Goal: Task Accomplishment & Management: Complete application form

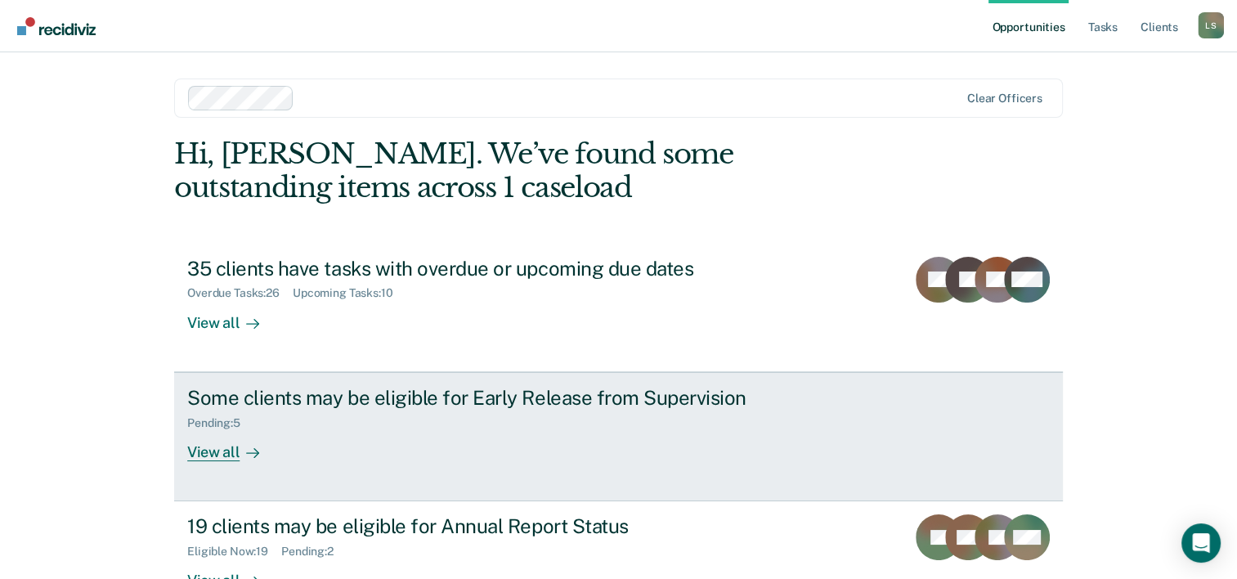
scroll to position [50, 0]
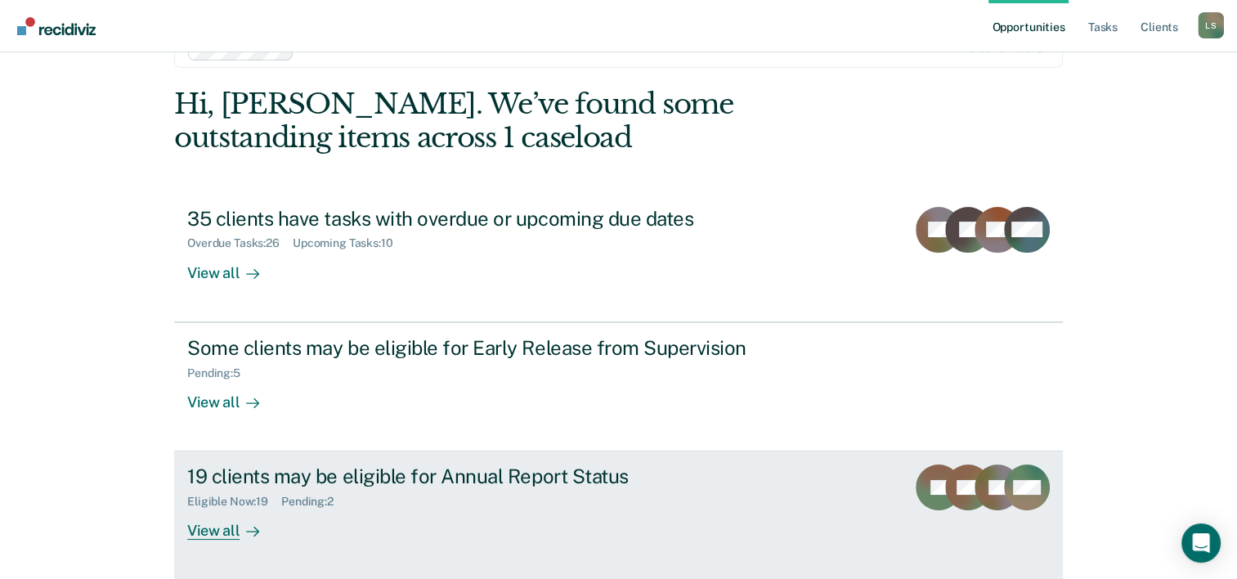
click at [405, 507] on div "19 clients may be eligible for Annual Report Status Eligible Now : 19 Pending :…" at bounding box center [493, 501] width 613 height 75
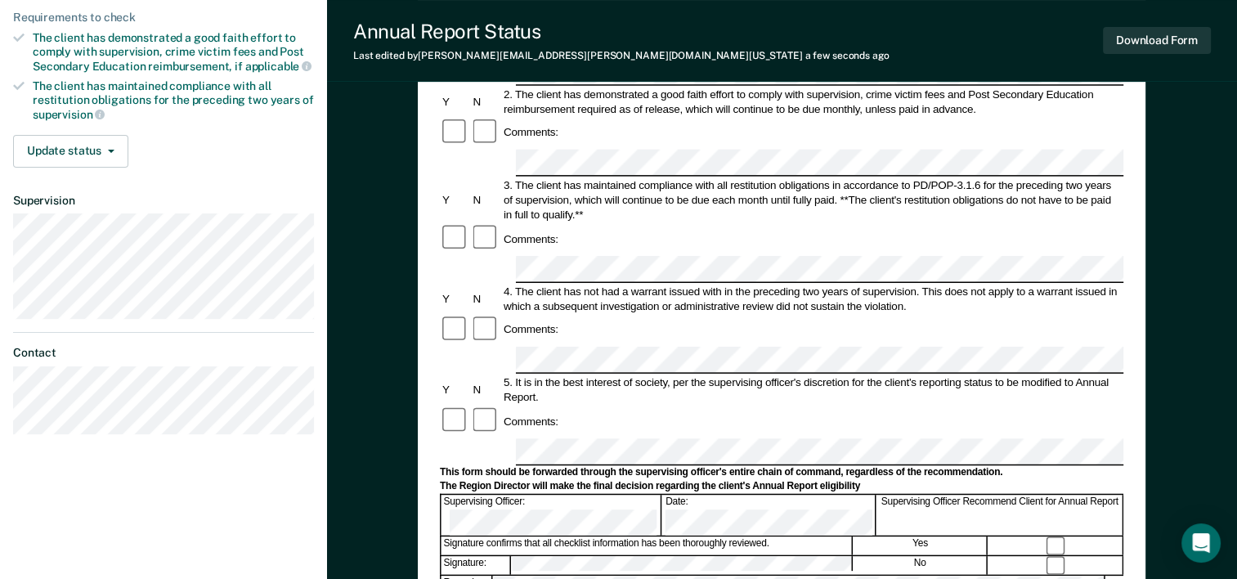
scroll to position [327, 0]
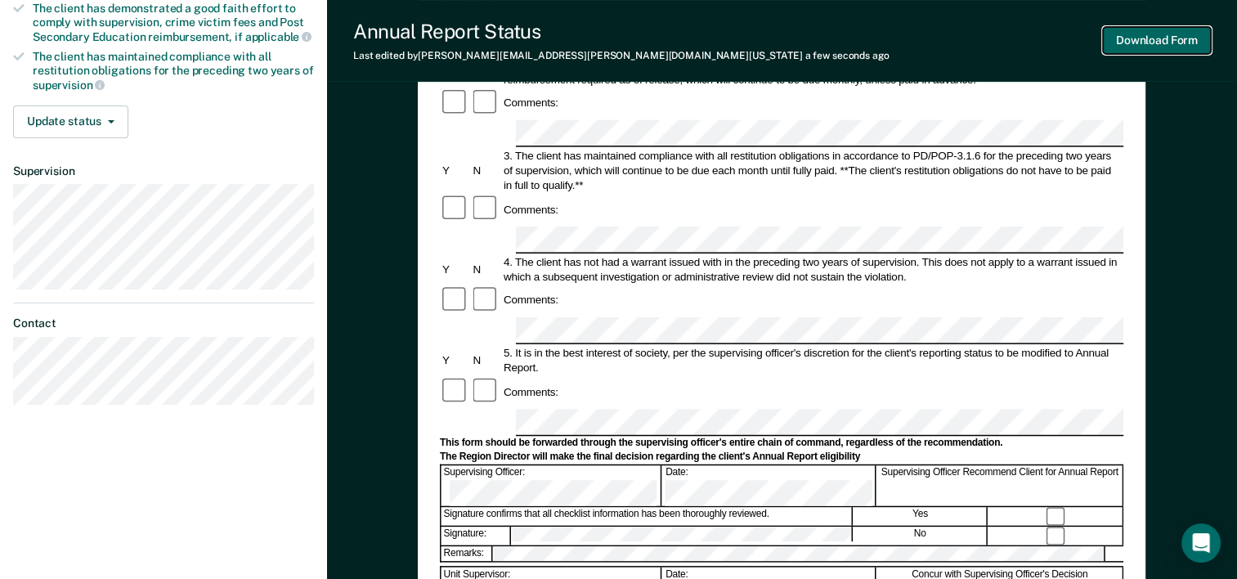
click at [1160, 43] on button "Download Form" at bounding box center [1157, 40] width 108 height 27
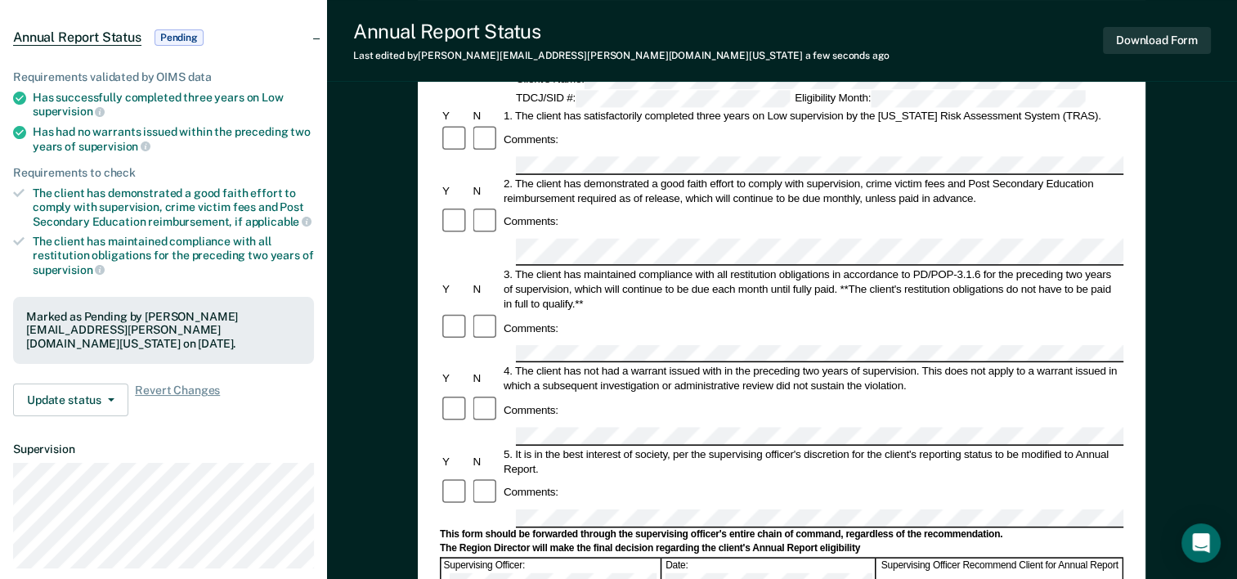
scroll to position [0, 0]
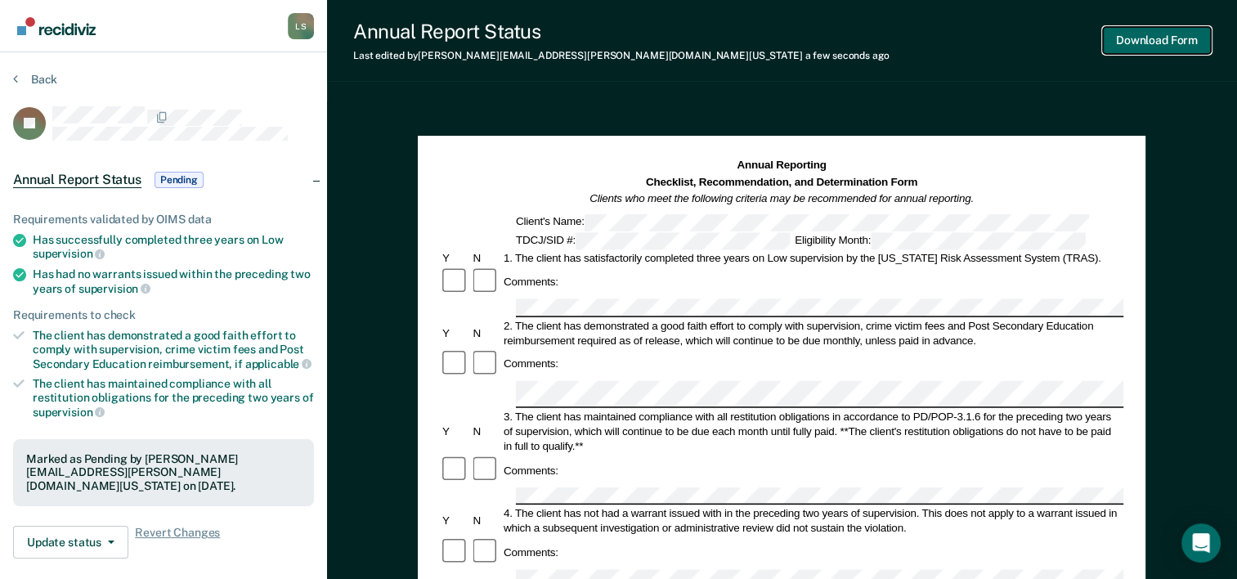
click at [1133, 29] on button "Download Form" at bounding box center [1157, 40] width 108 height 27
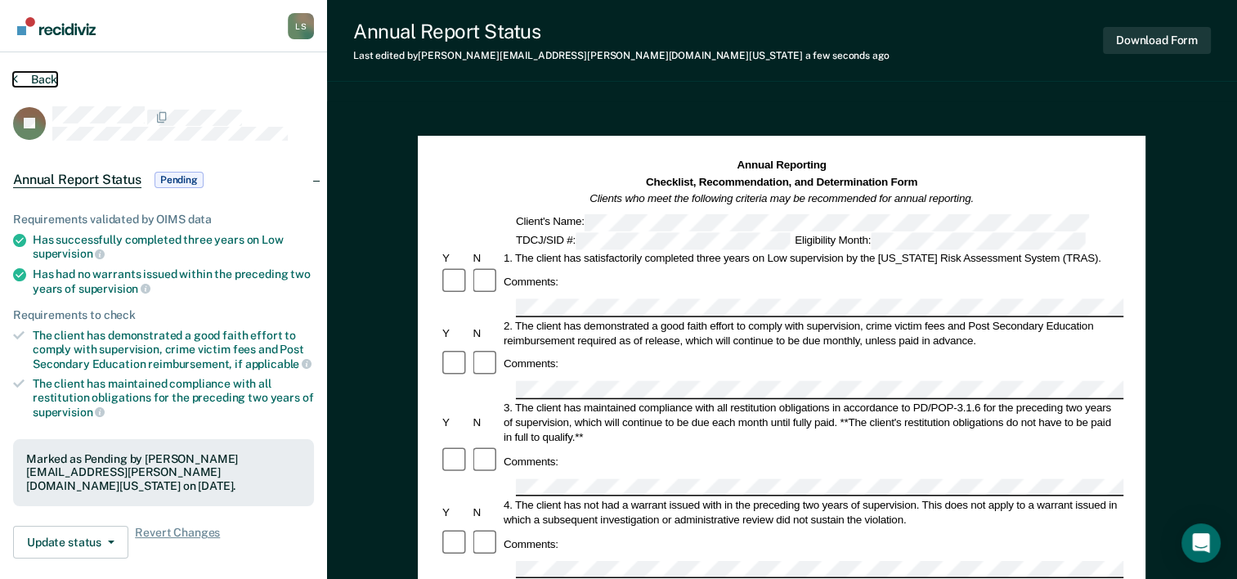
click at [23, 77] on button "Back" at bounding box center [35, 79] width 44 height 15
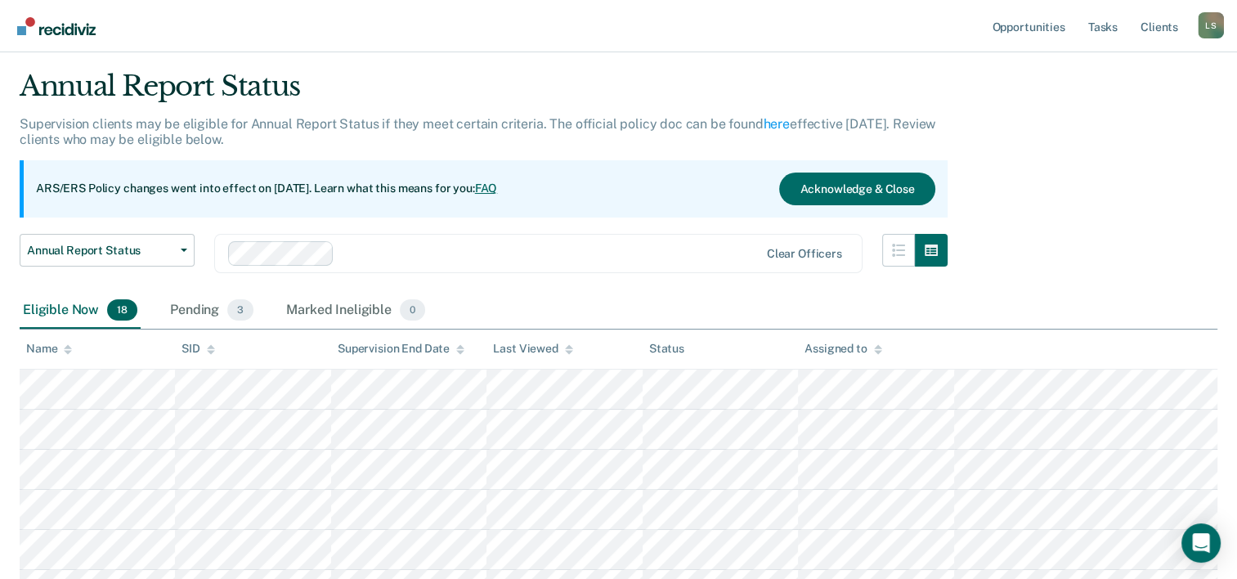
scroll to position [82, 0]
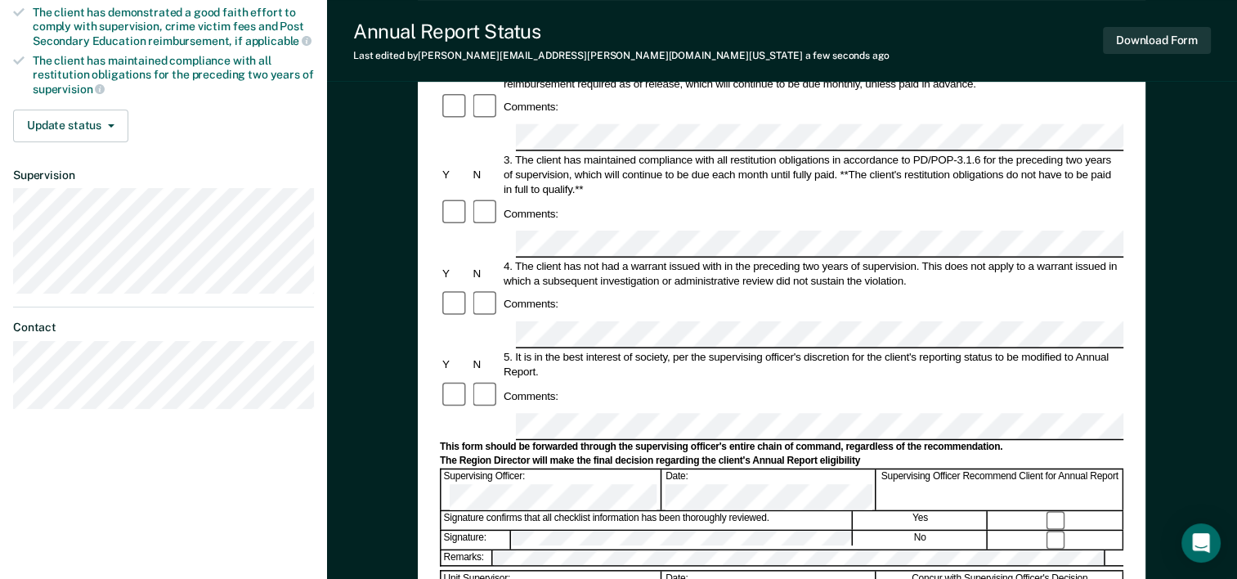
scroll to position [327, 0]
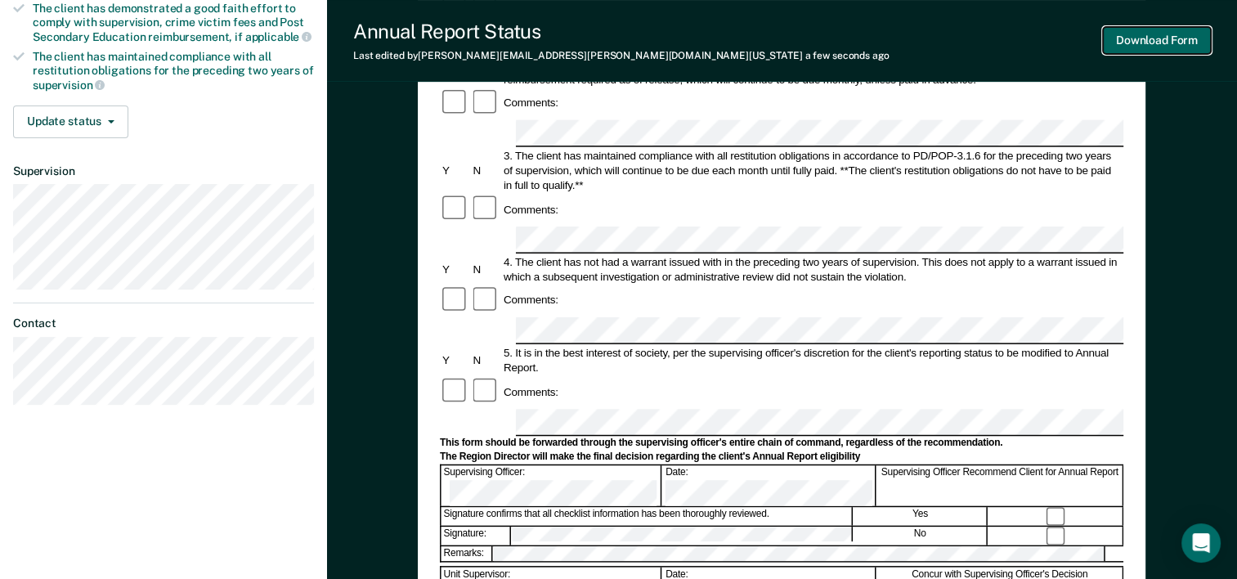
click at [1130, 43] on button "Download Form" at bounding box center [1157, 40] width 108 height 27
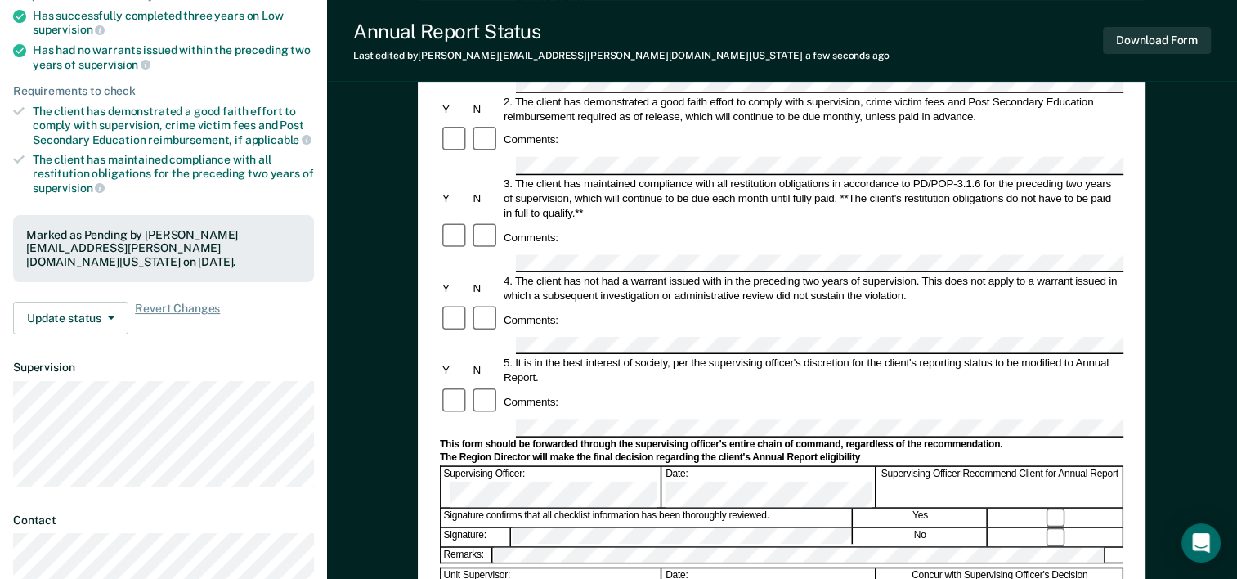
scroll to position [0, 0]
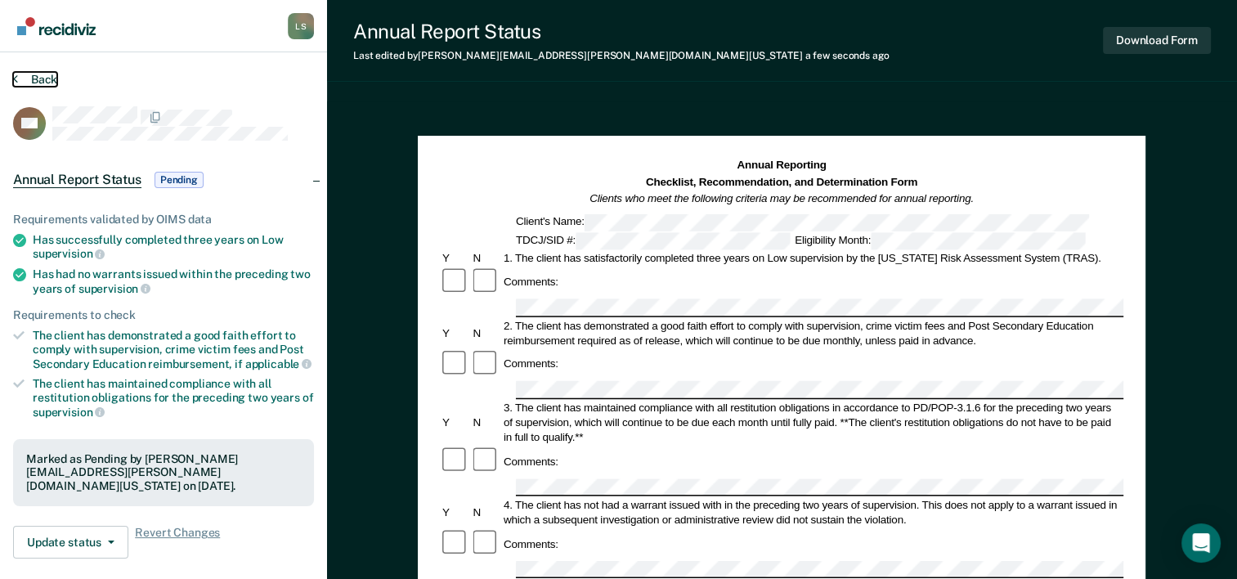
click at [32, 78] on button "Back" at bounding box center [35, 79] width 44 height 15
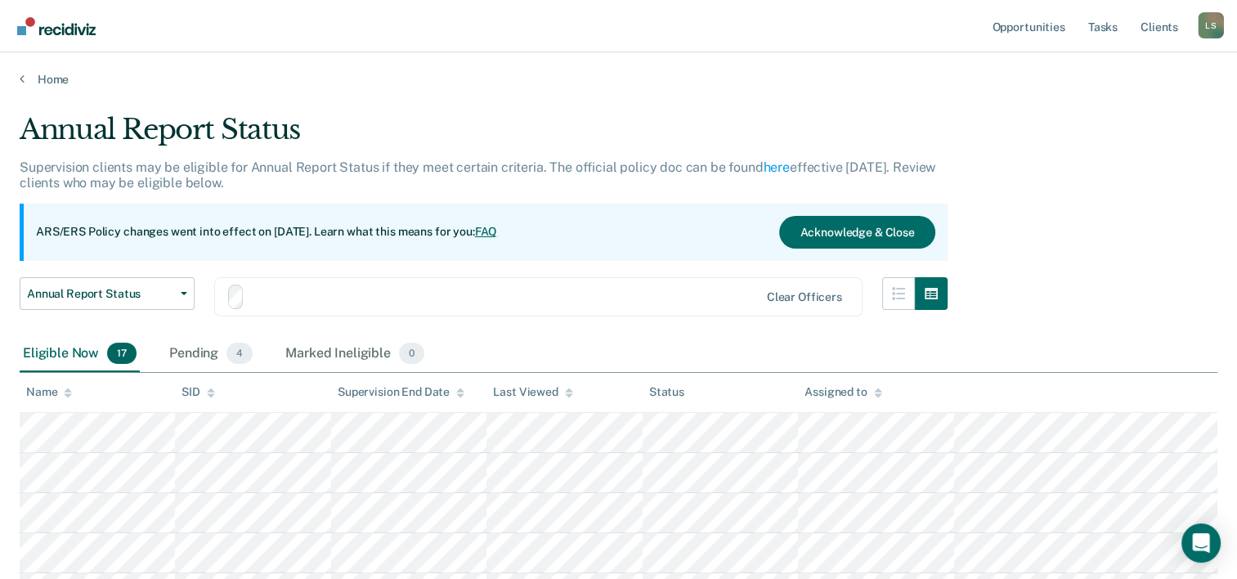
scroll to position [82, 0]
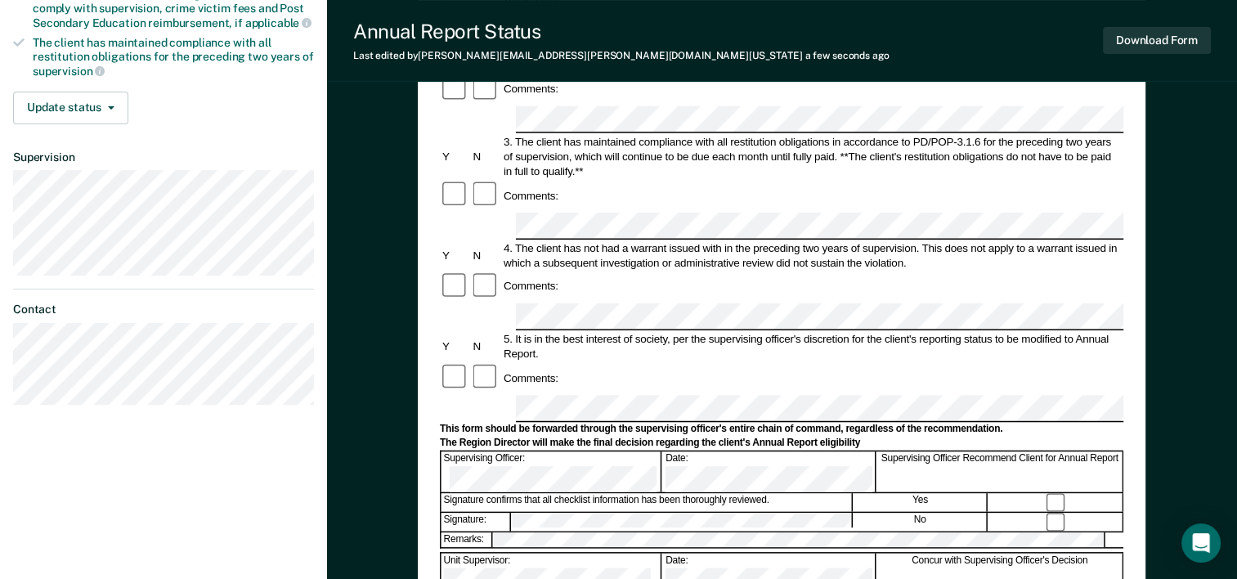
scroll to position [409, 0]
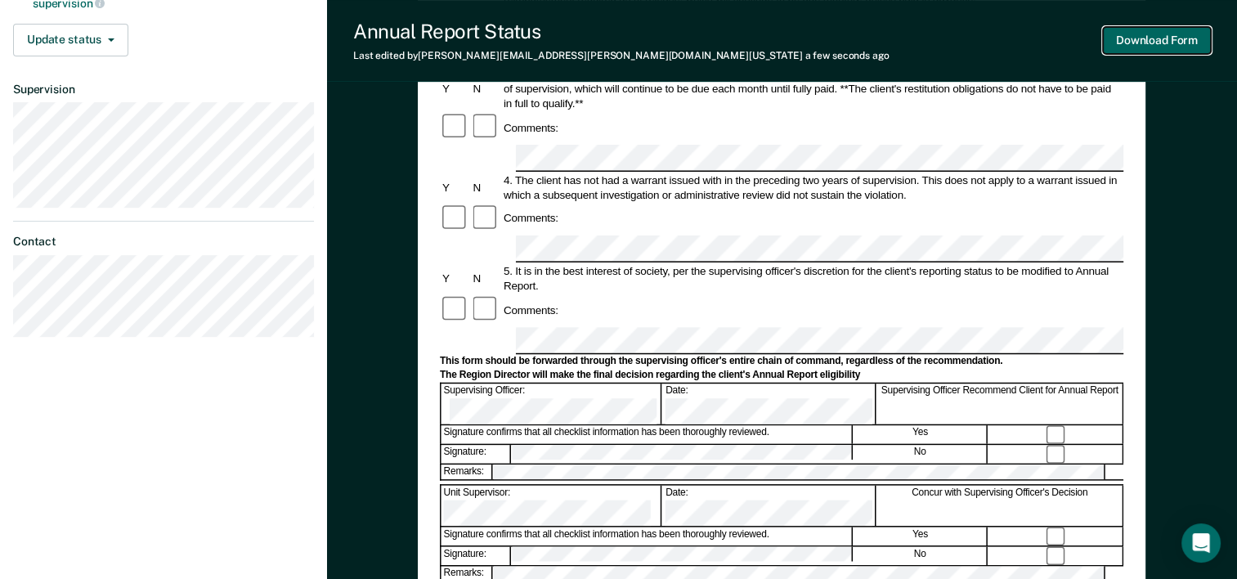
click at [1164, 40] on button "Download Form" at bounding box center [1157, 40] width 108 height 27
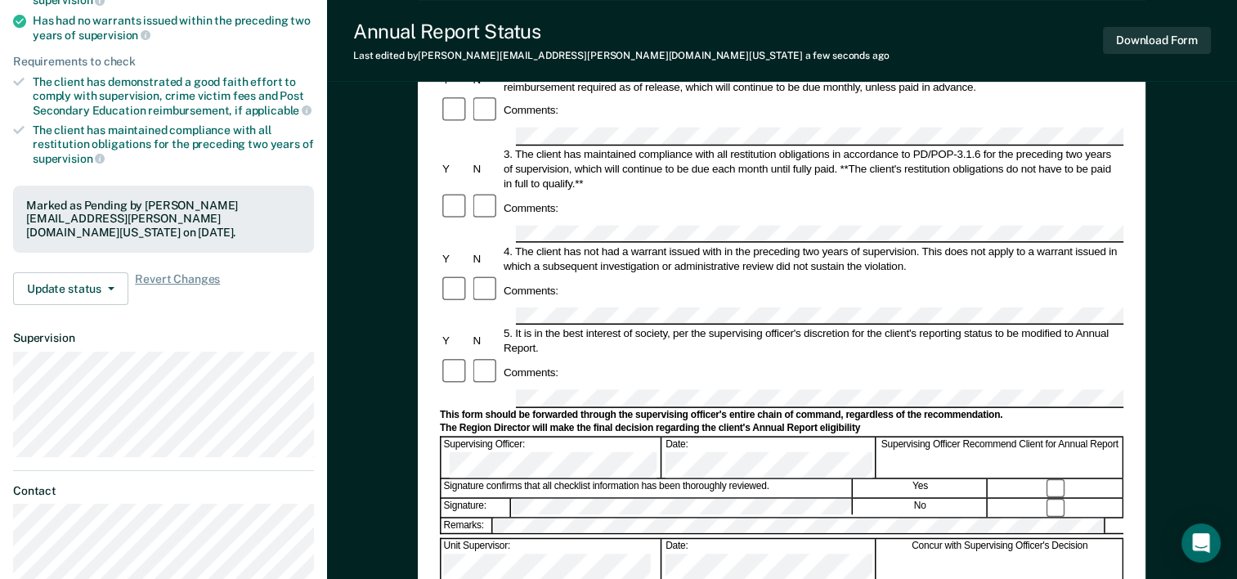
scroll to position [0, 0]
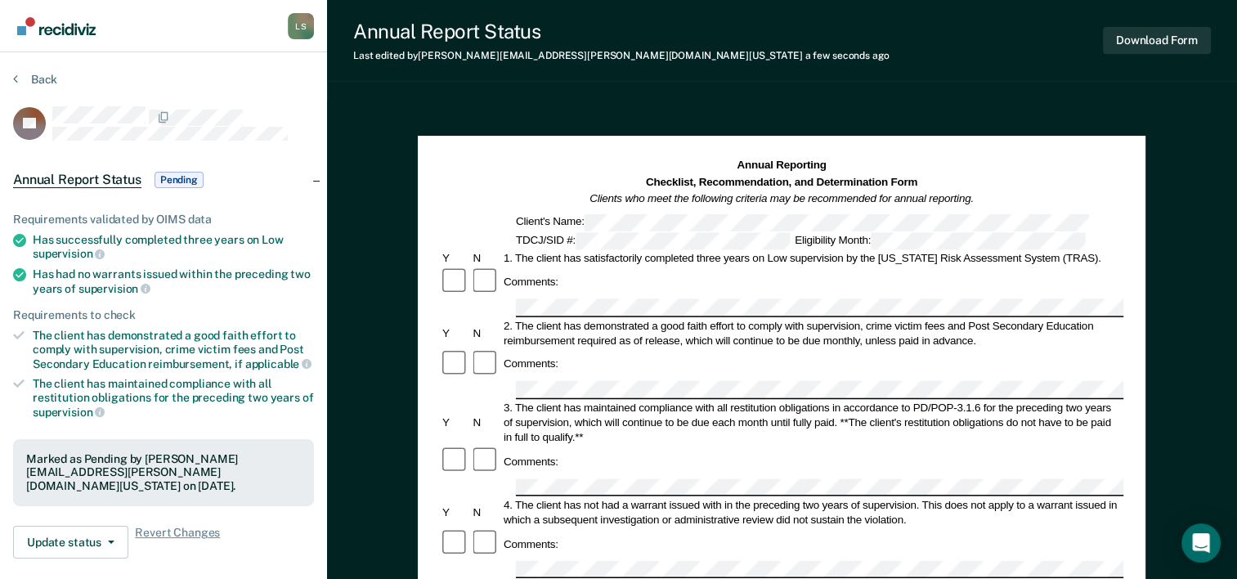
click at [33, 71] on section "Back EL Annual Report Status Pending Requirements validated by OIMS data Has su…" at bounding box center [163, 461] width 327 height 819
click at [33, 74] on button "Back" at bounding box center [35, 79] width 44 height 15
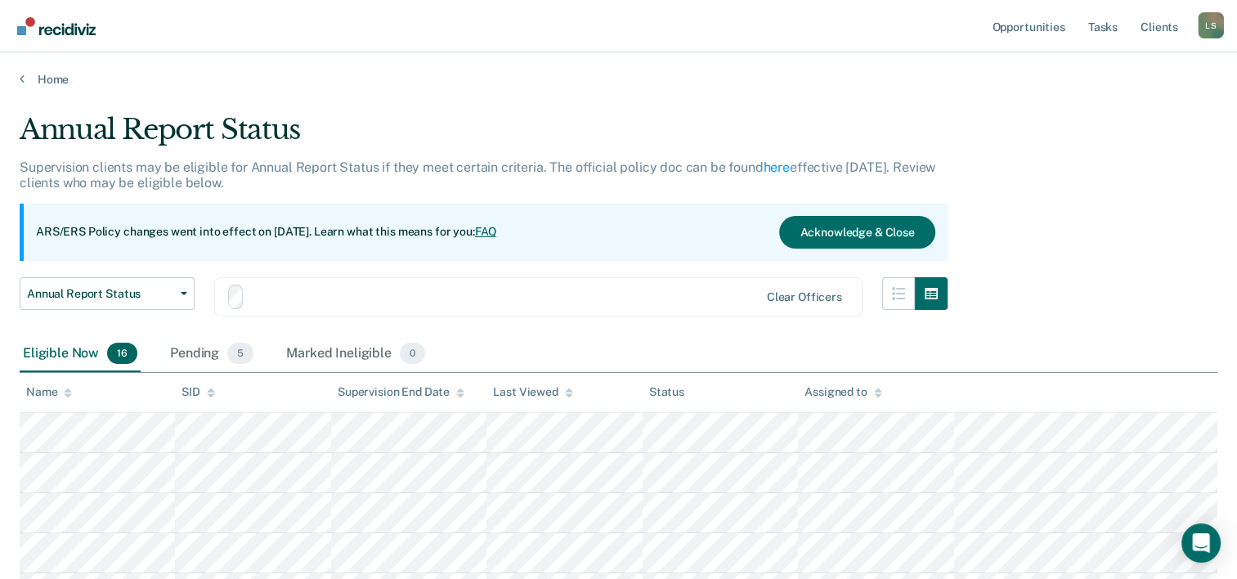
scroll to position [82, 0]
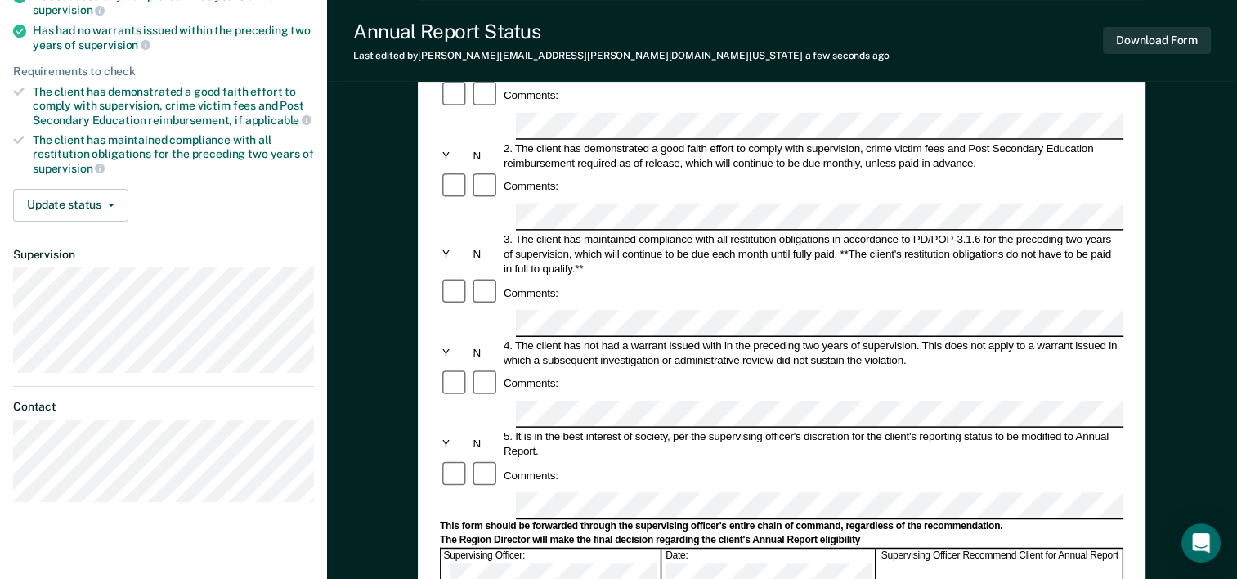
scroll to position [245, 0]
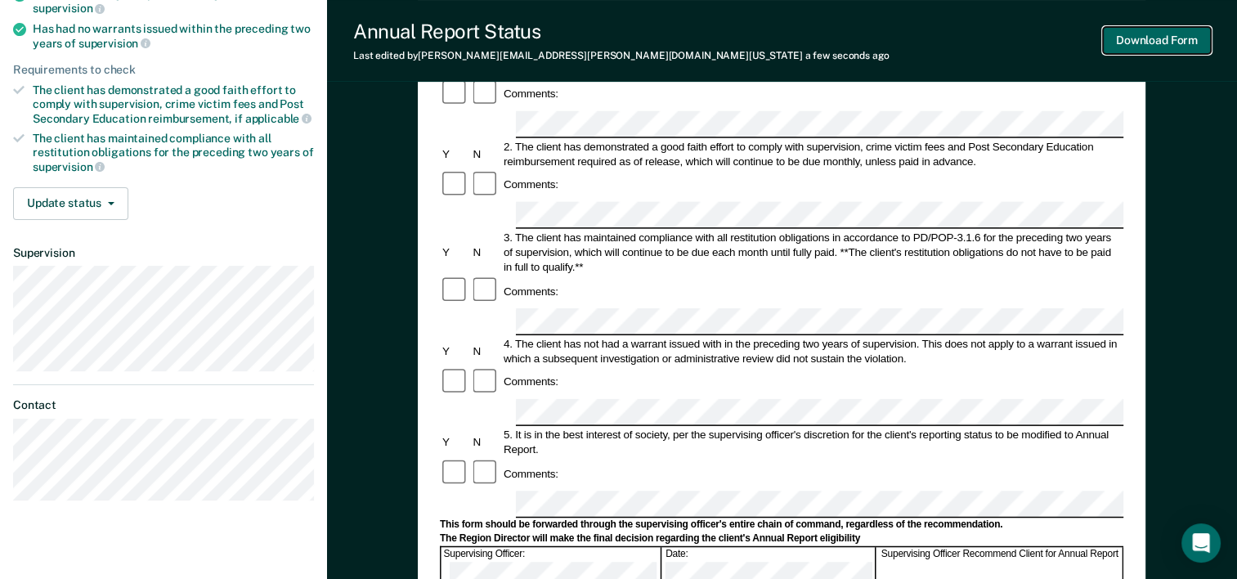
click at [1149, 39] on button "Download Form" at bounding box center [1157, 40] width 108 height 27
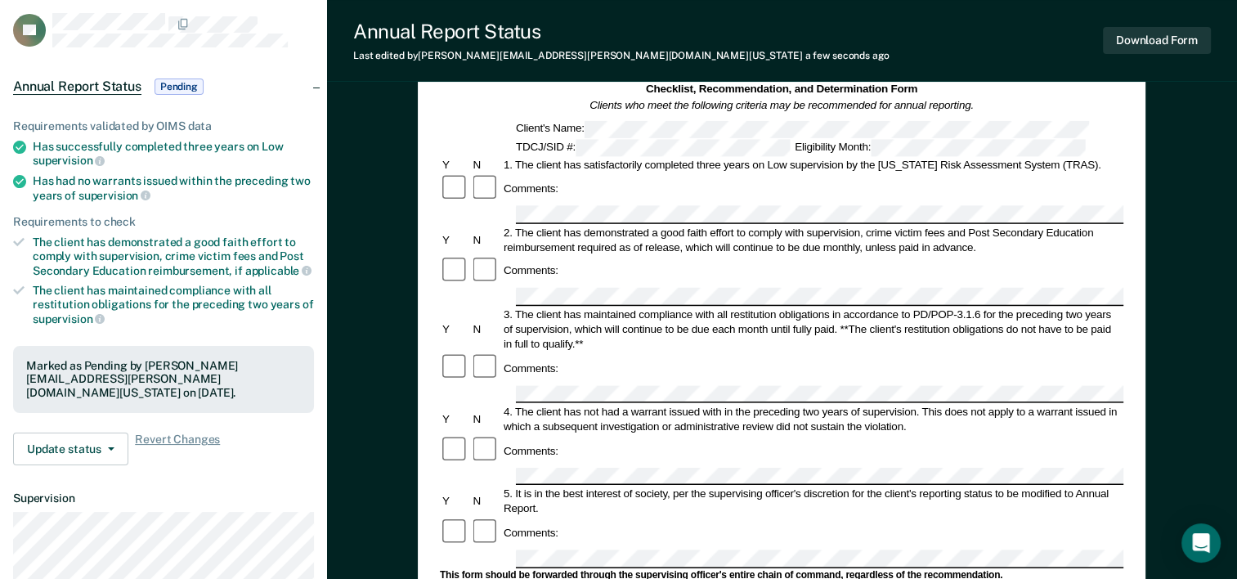
scroll to position [0, 0]
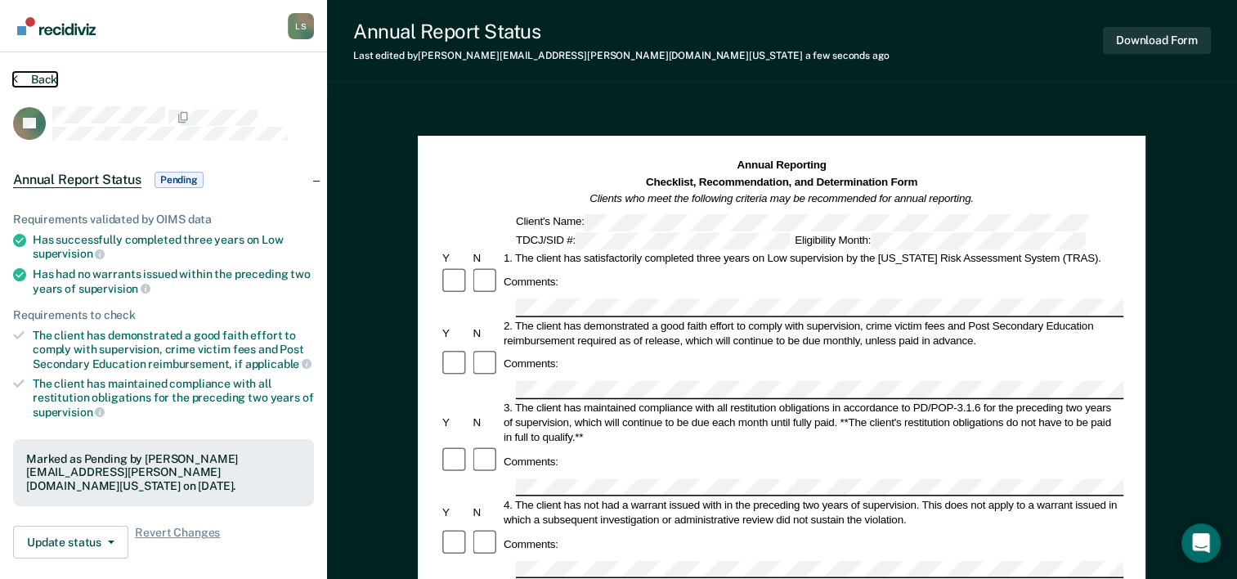
click at [20, 78] on button "Back" at bounding box center [35, 79] width 44 height 15
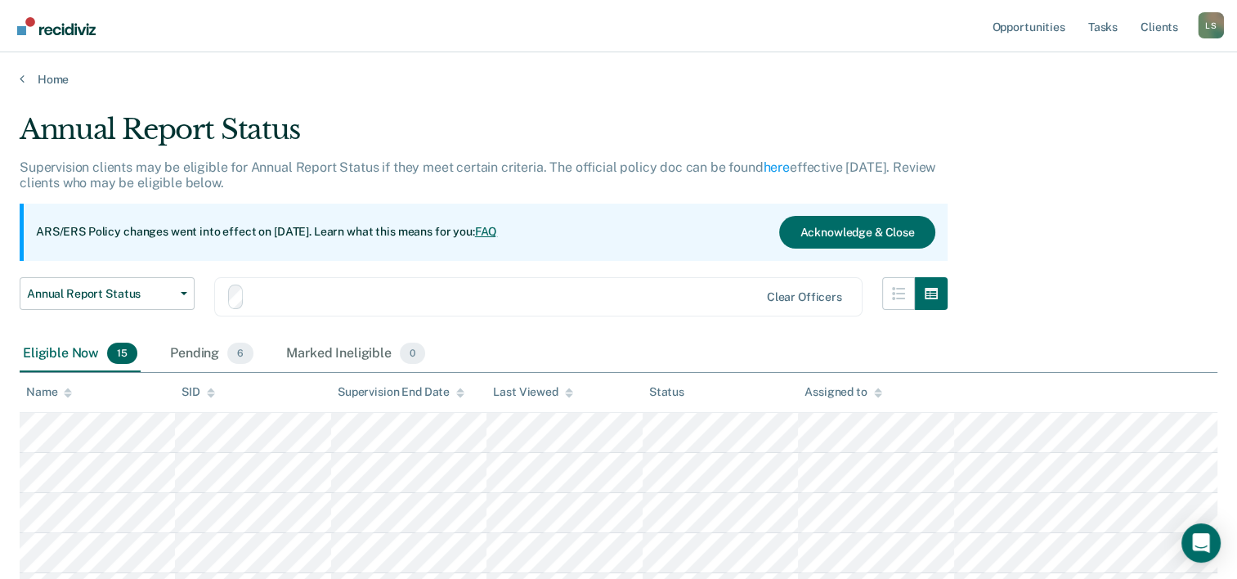
scroll to position [82, 0]
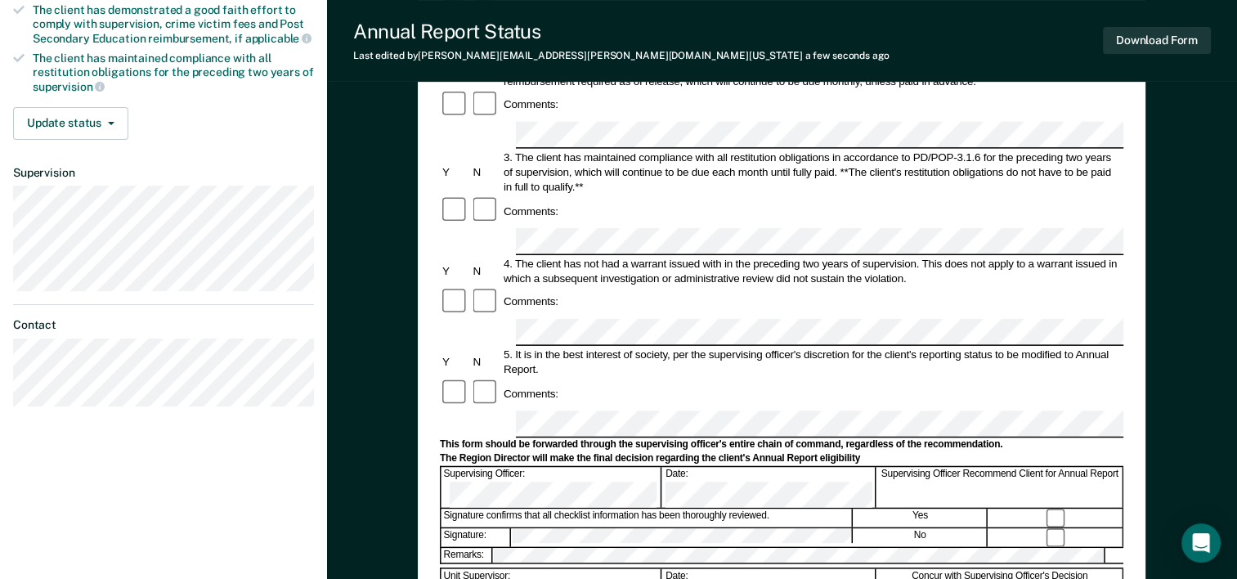
scroll to position [327, 0]
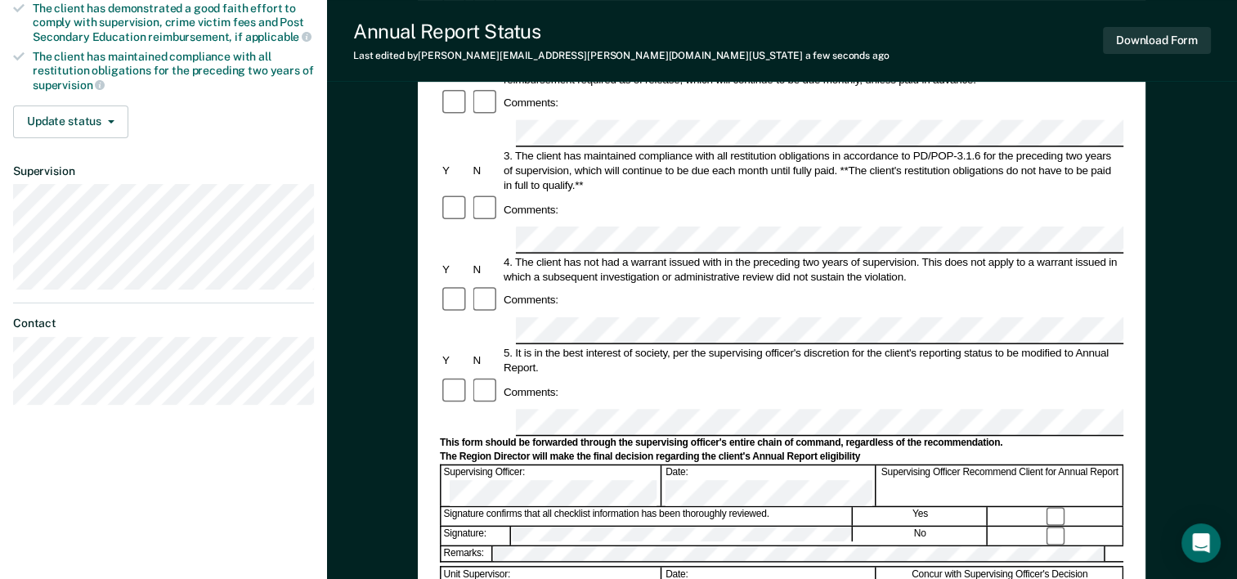
click at [620, 562] on div at bounding box center [781, 563] width 683 height 3
click at [1144, 43] on button "Download Form" at bounding box center [1157, 40] width 108 height 27
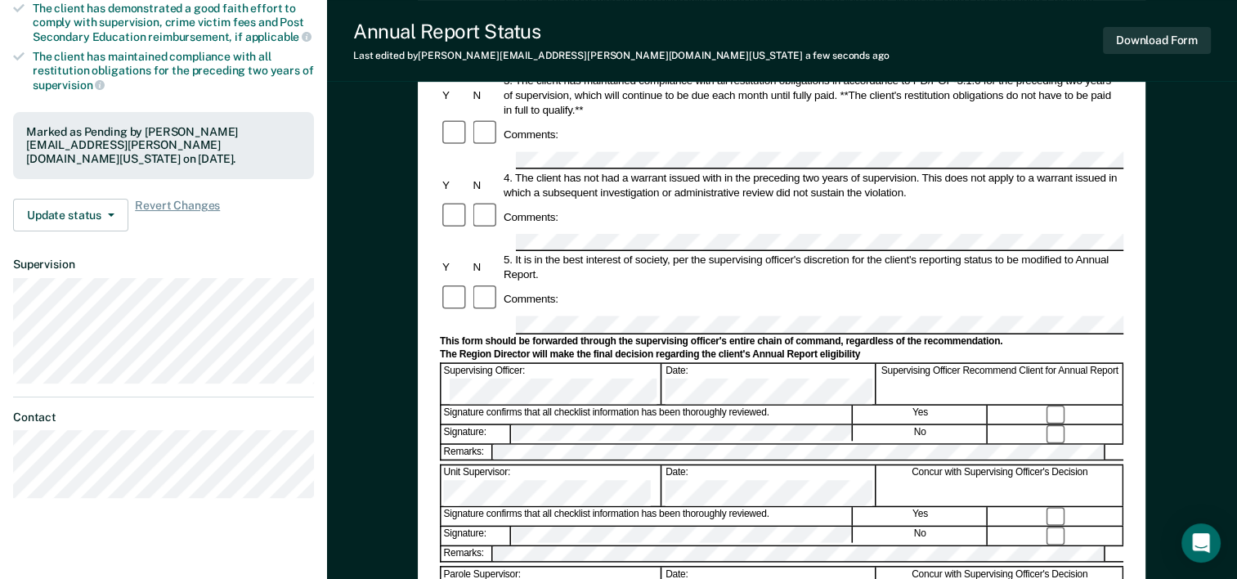
scroll to position [0, 0]
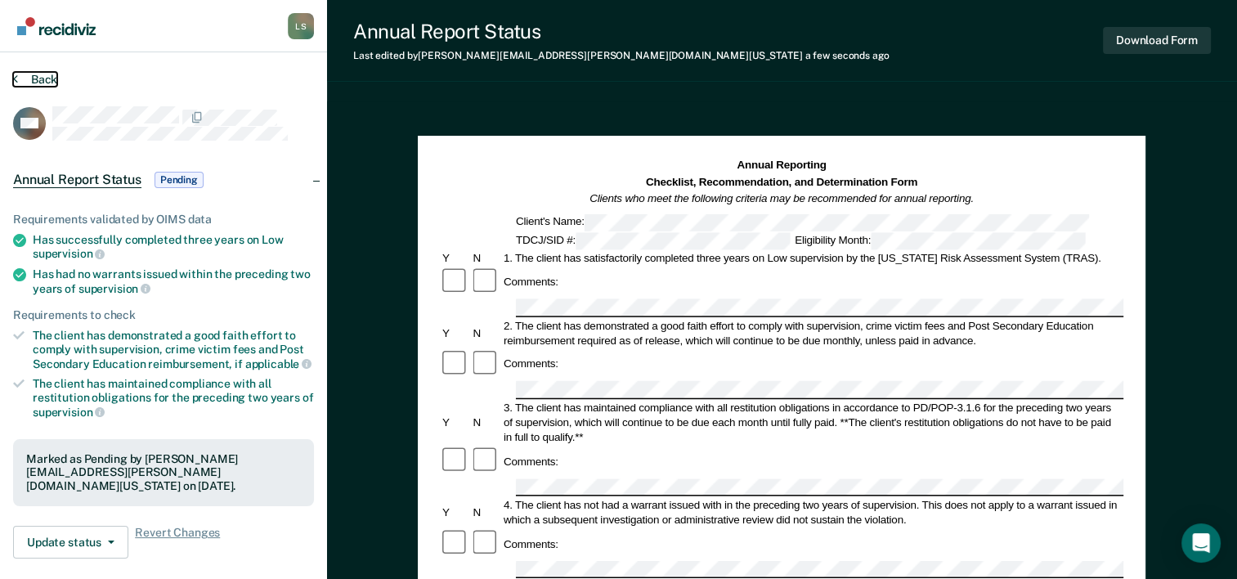
click at [30, 78] on button "Back" at bounding box center [35, 79] width 44 height 15
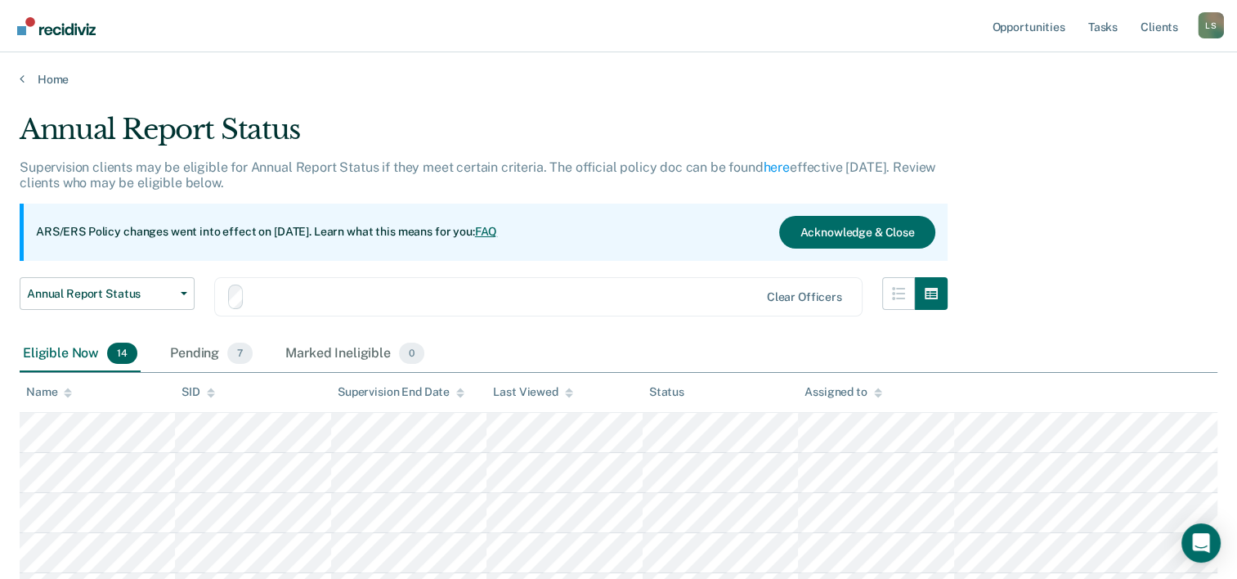
scroll to position [82, 0]
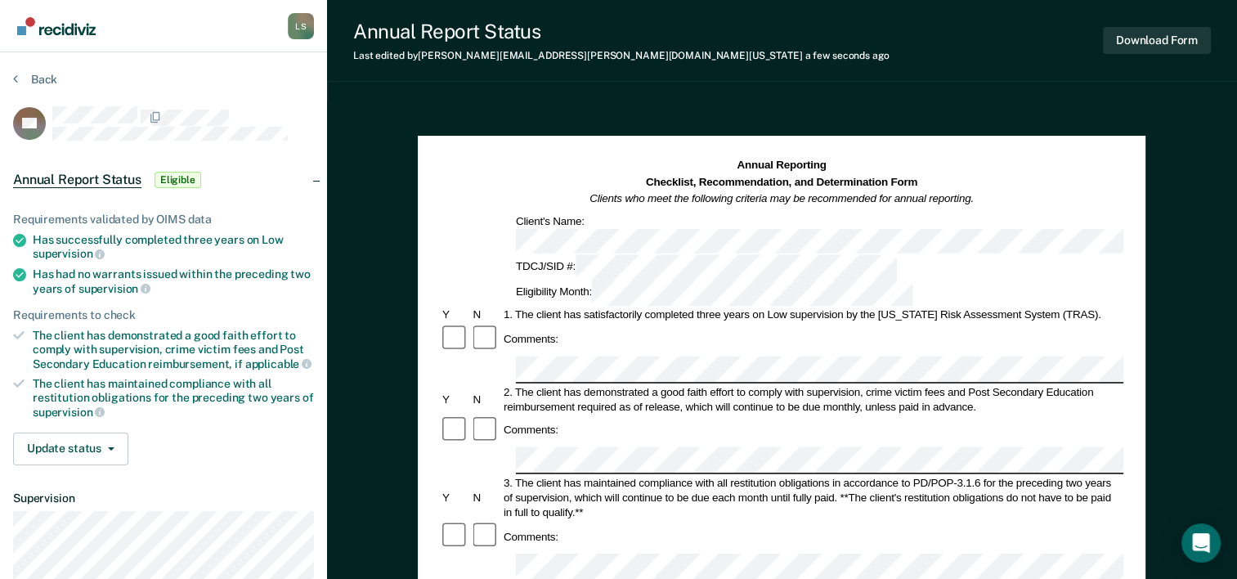
click at [1138, 47] on button "Download Form" at bounding box center [1157, 40] width 108 height 27
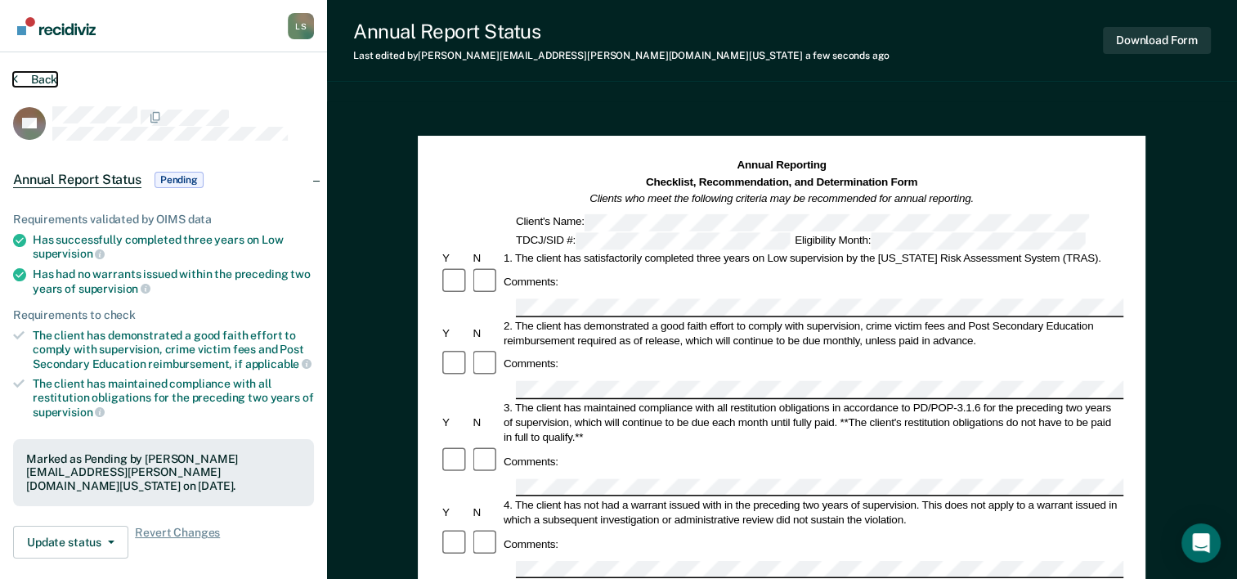
click at [32, 75] on button "Back" at bounding box center [35, 79] width 44 height 15
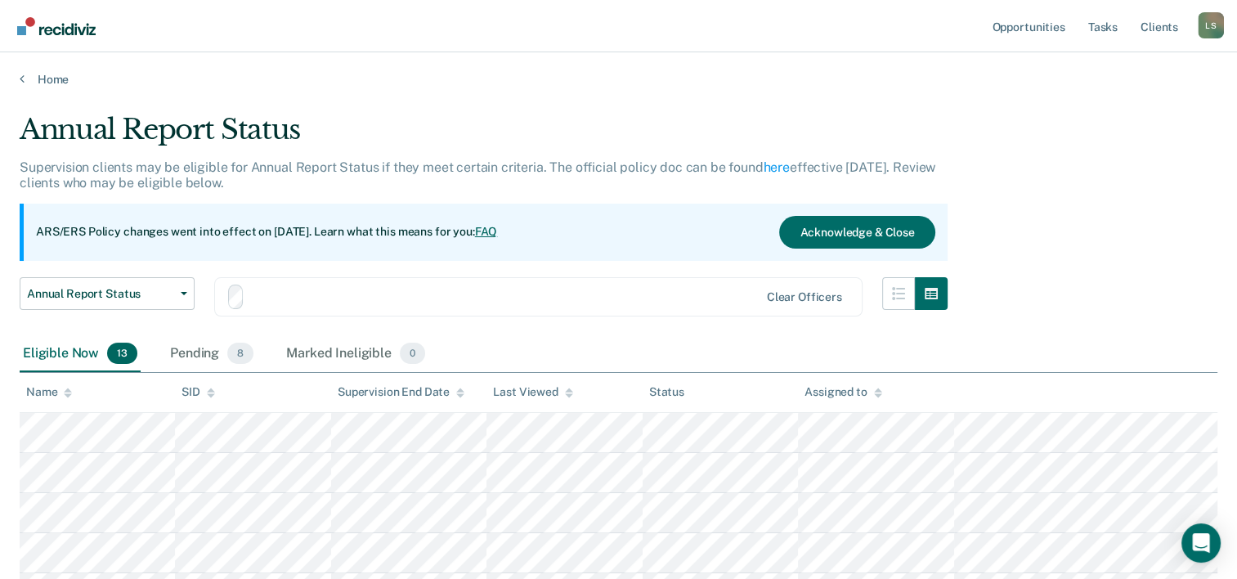
scroll to position [82, 0]
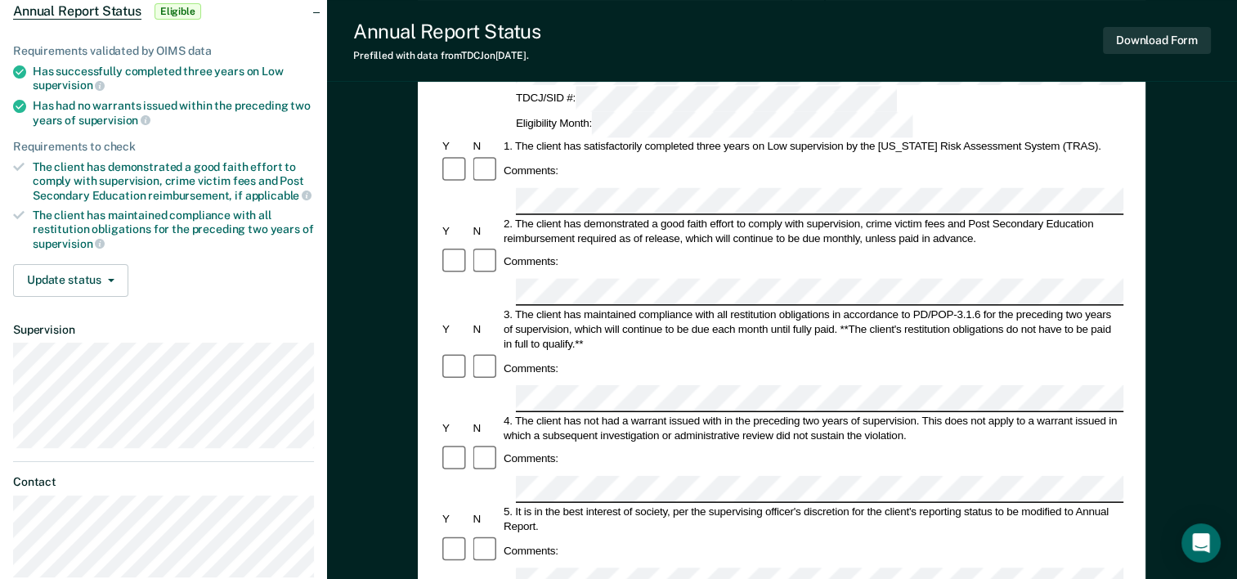
scroll to position [245, 0]
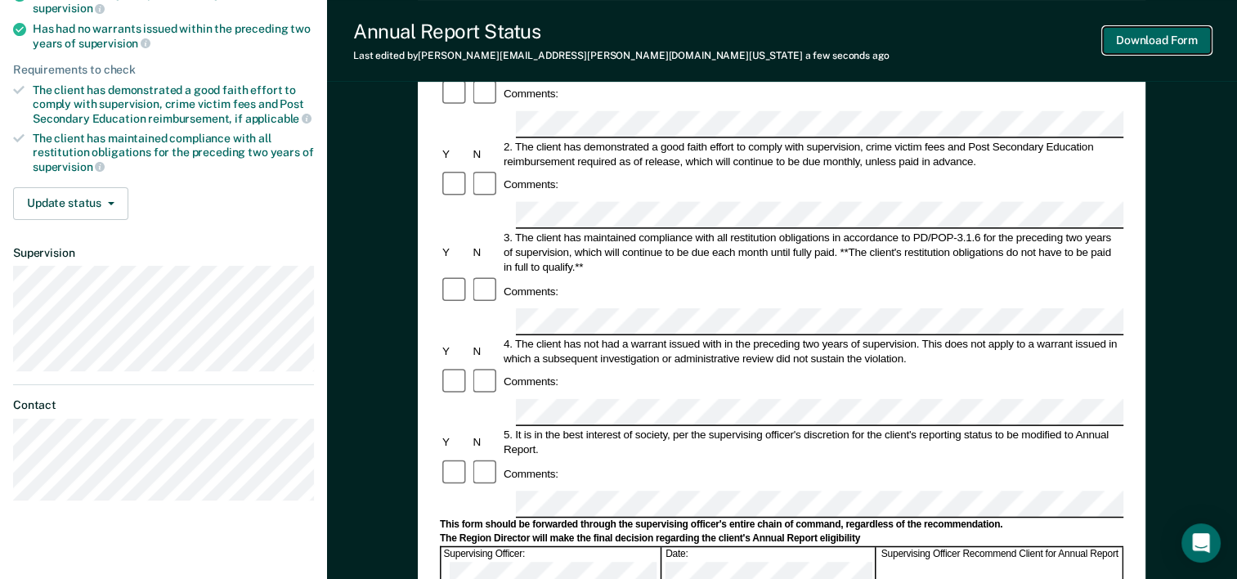
click at [1180, 46] on button "Download Form" at bounding box center [1157, 40] width 108 height 27
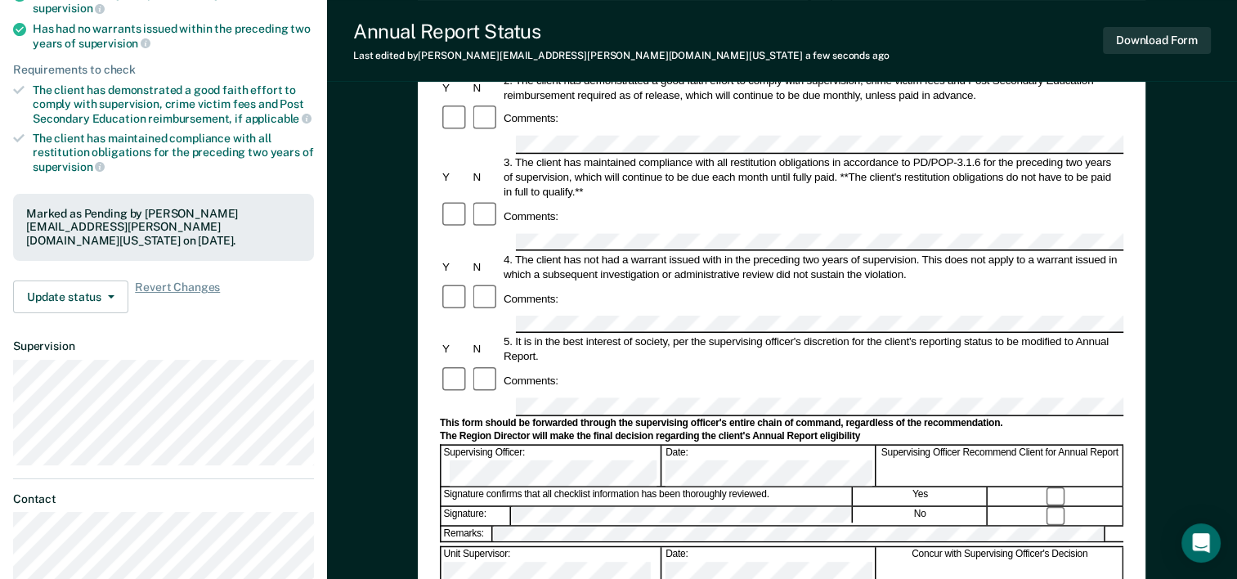
scroll to position [0, 0]
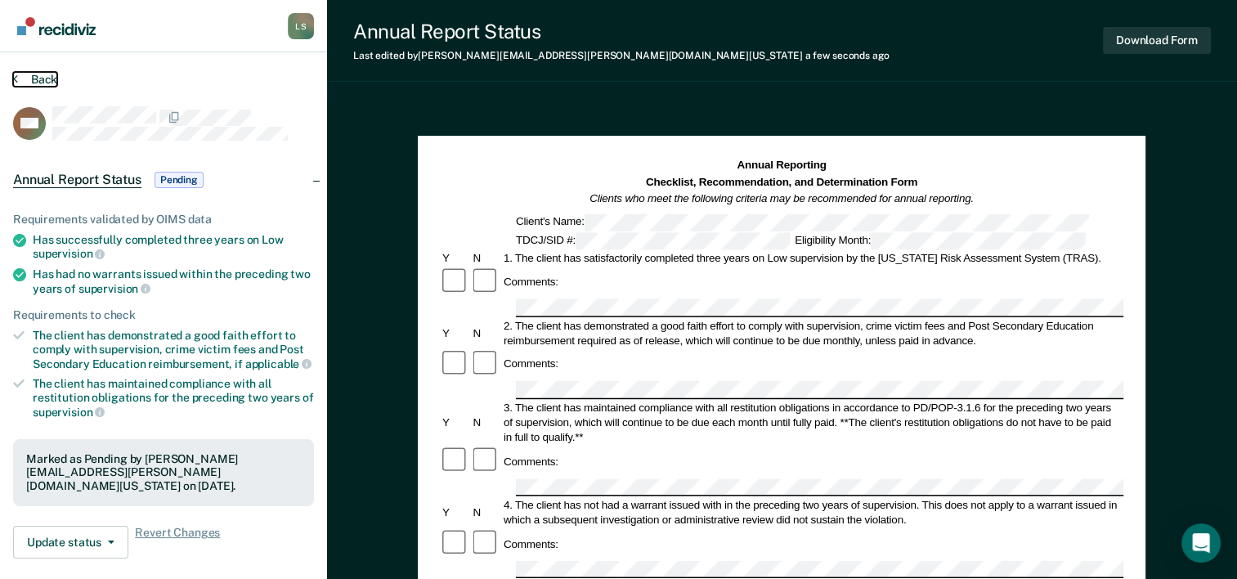
click at [43, 84] on button "Back" at bounding box center [35, 79] width 44 height 15
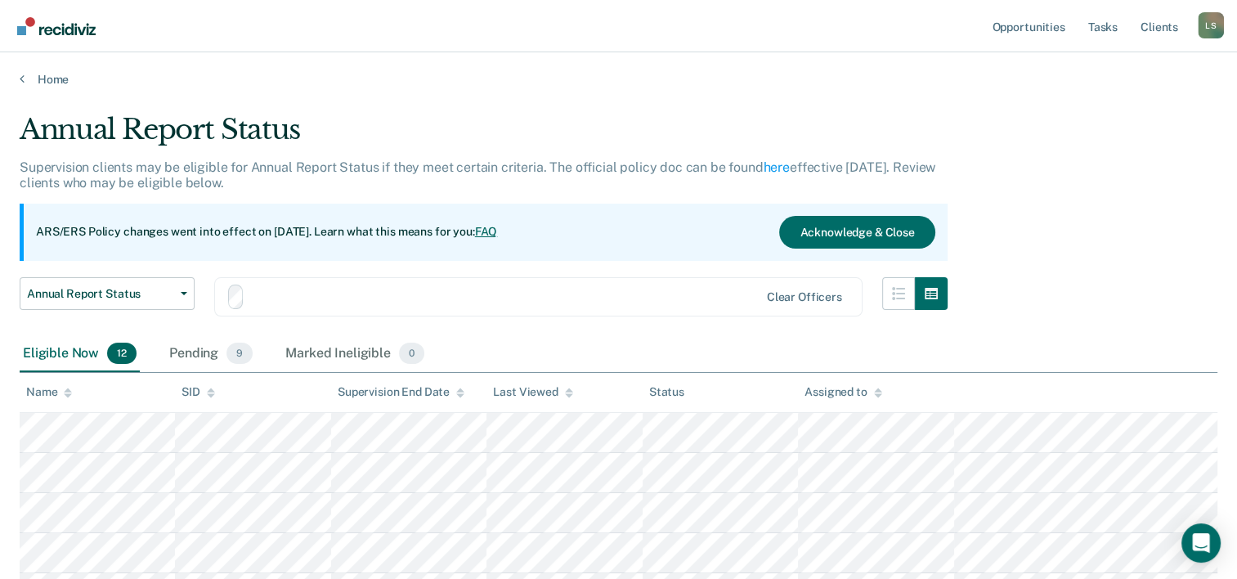
scroll to position [82, 0]
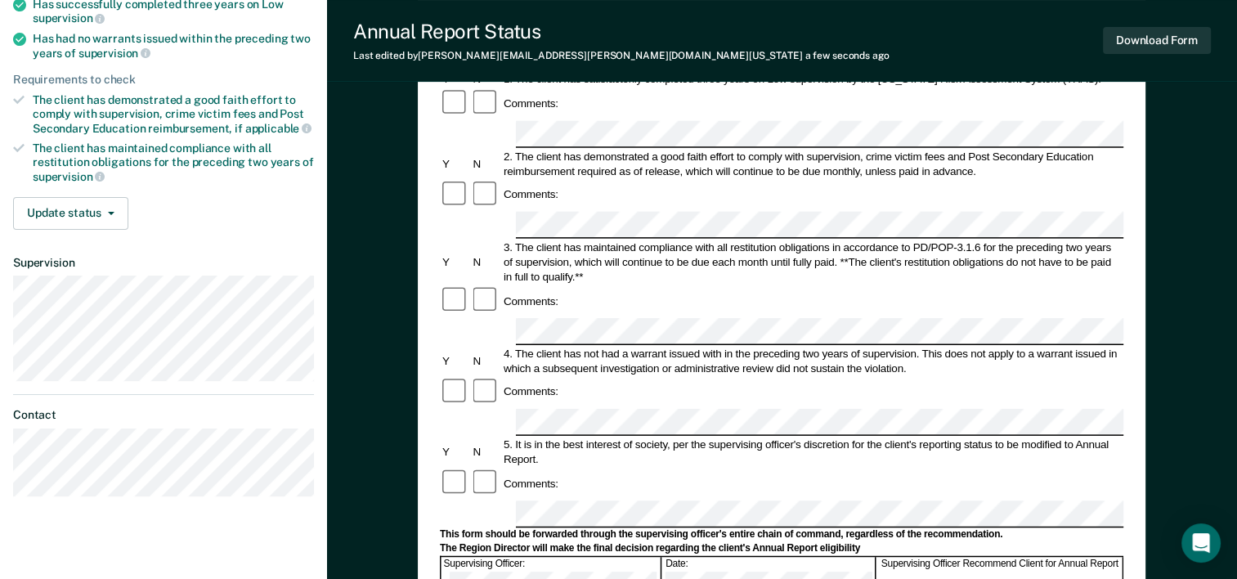
scroll to position [245, 0]
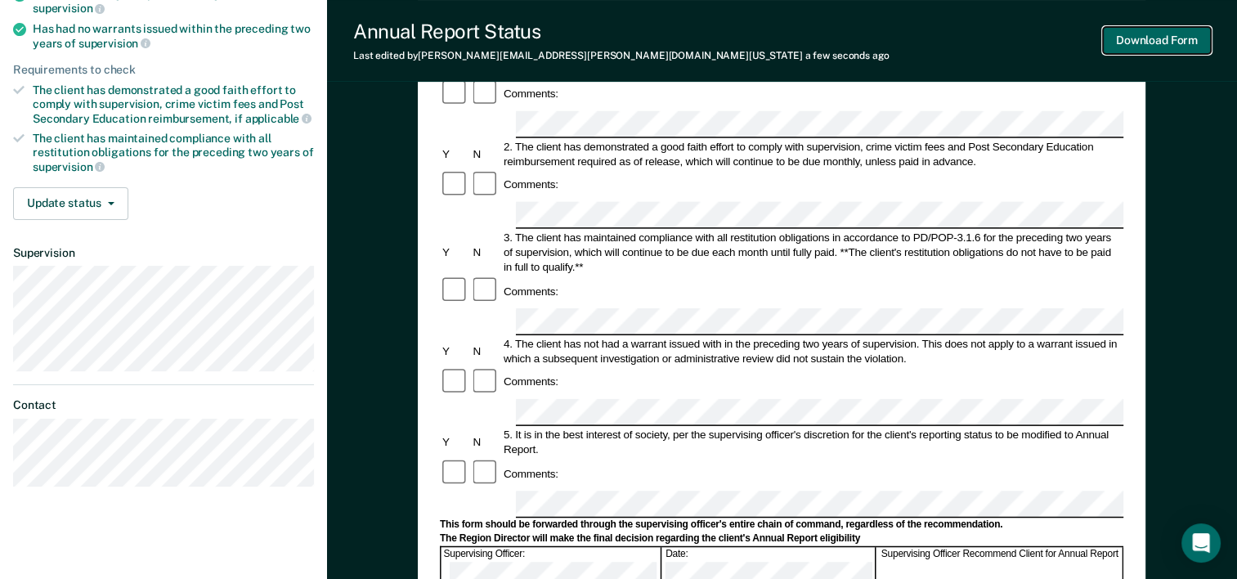
click at [1171, 37] on button "Download Form" at bounding box center [1157, 40] width 108 height 27
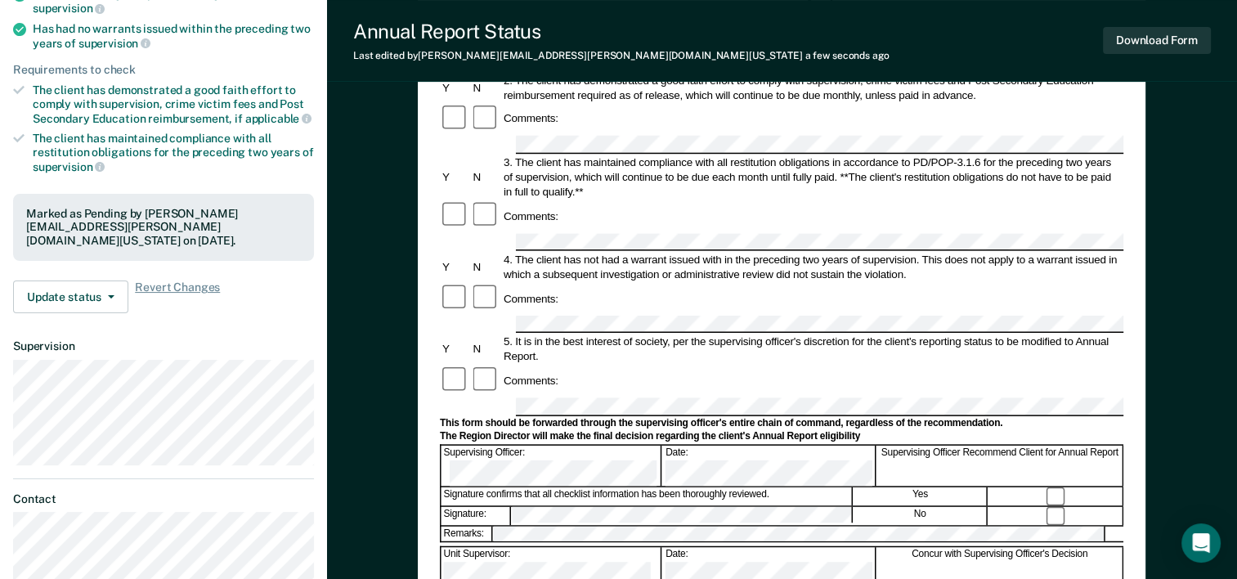
scroll to position [0, 0]
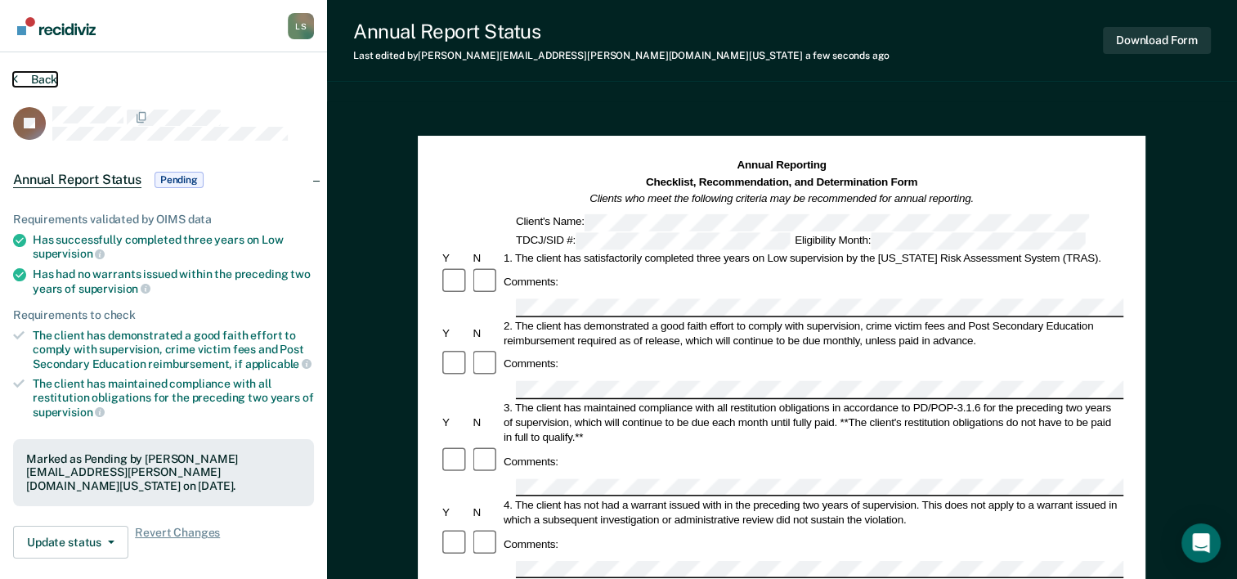
click at [32, 82] on button "Back" at bounding box center [35, 79] width 44 height 15
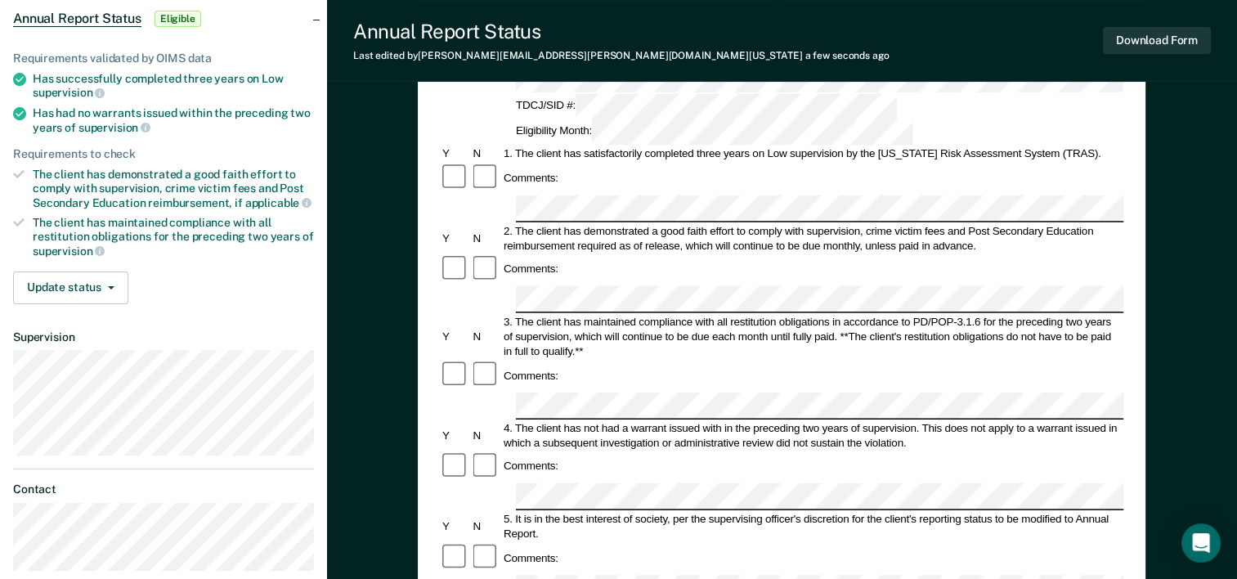
scroll to position [163, 0]
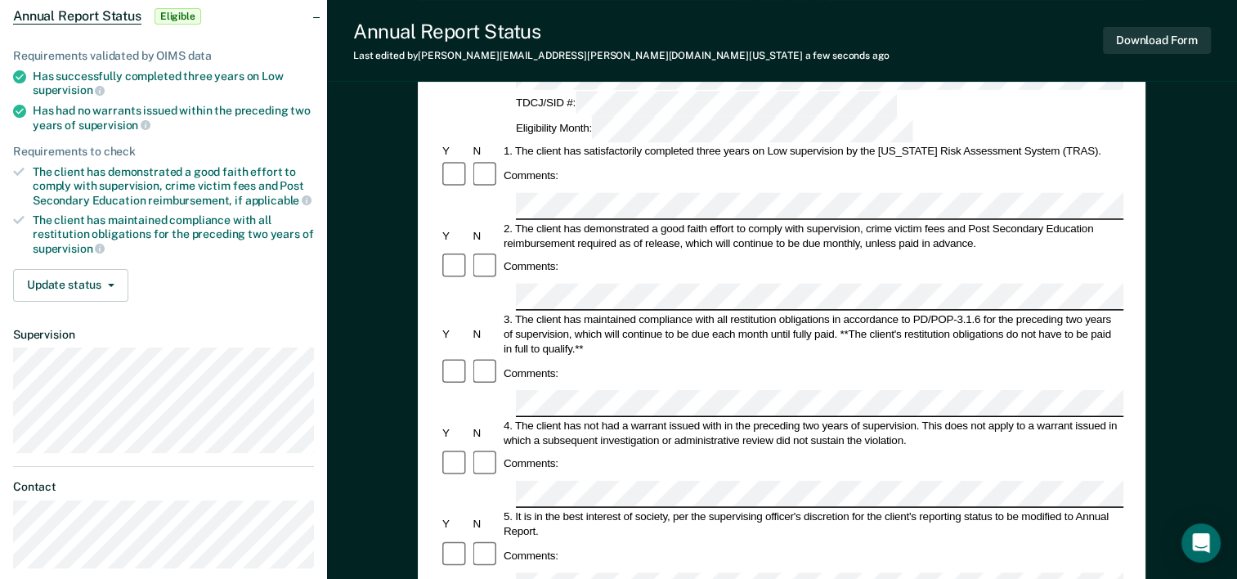
click at [541, 539] on div "Comments:" at bounding box center [781, 554] width 683 height 31
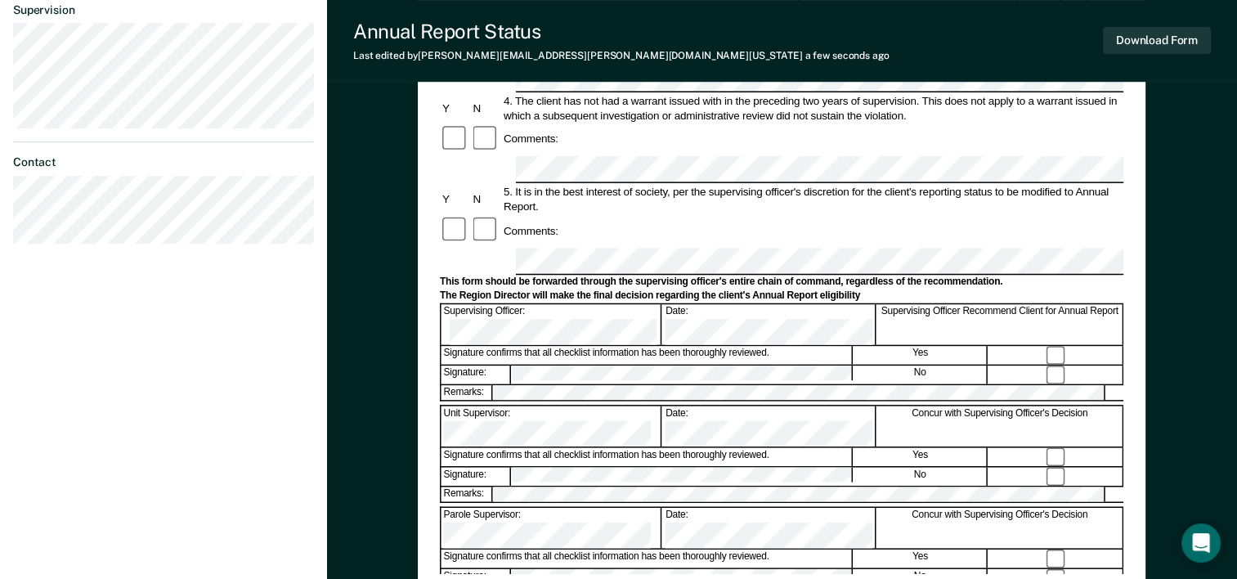
scroll to position [490, 0]
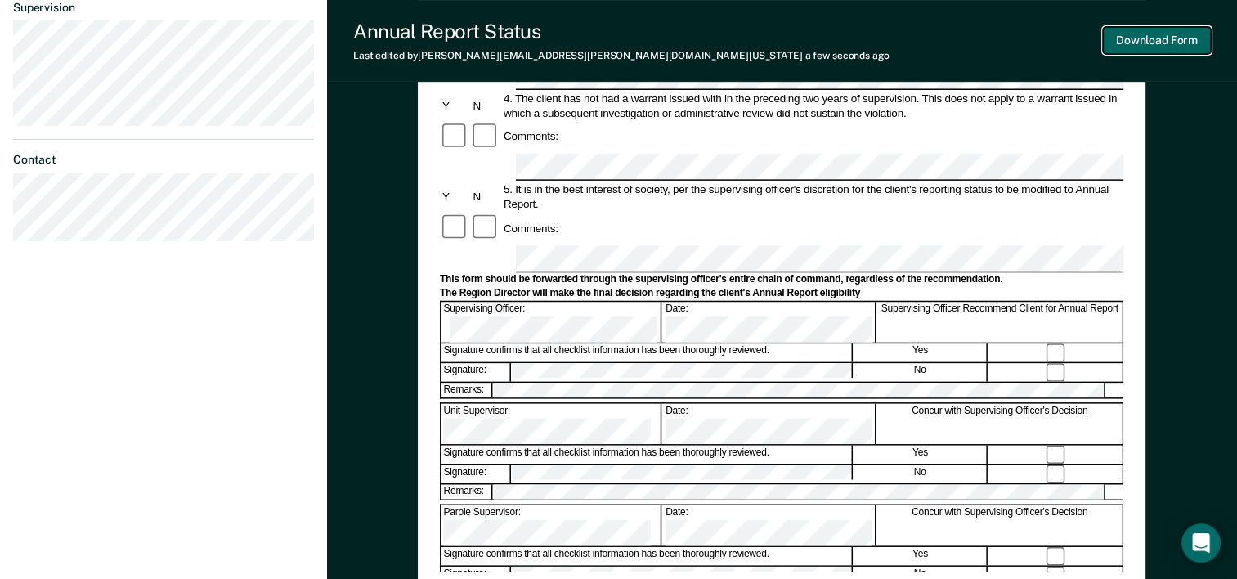
click at [1144, 43] on button "Download Form" at bounding box center [1157, 40] width 108 height 27
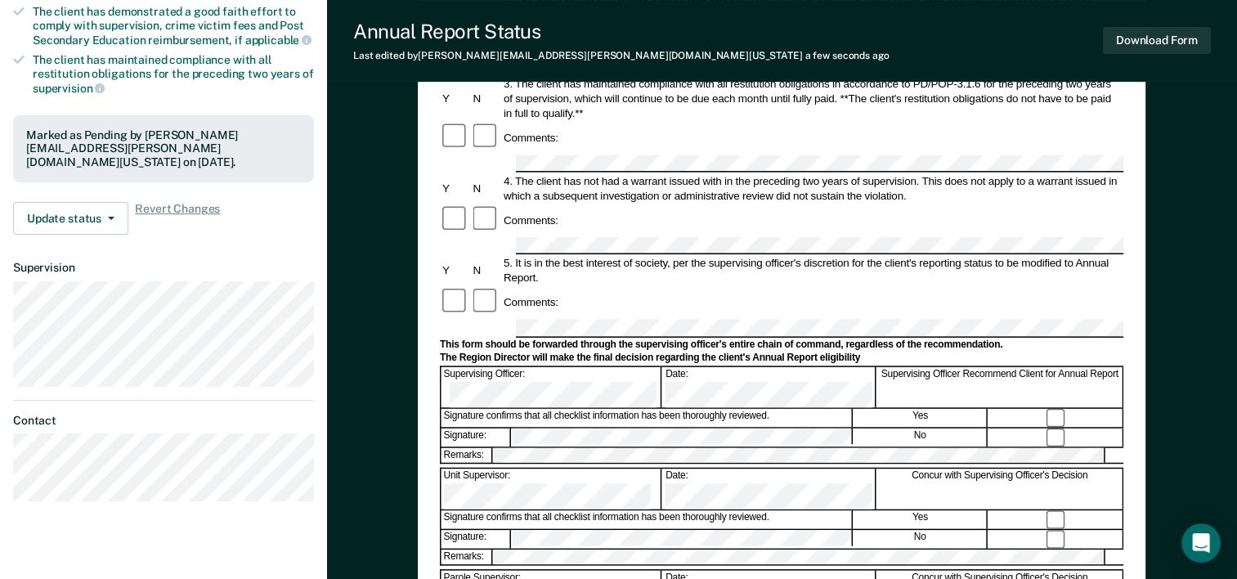
scroll to position [0, 0]
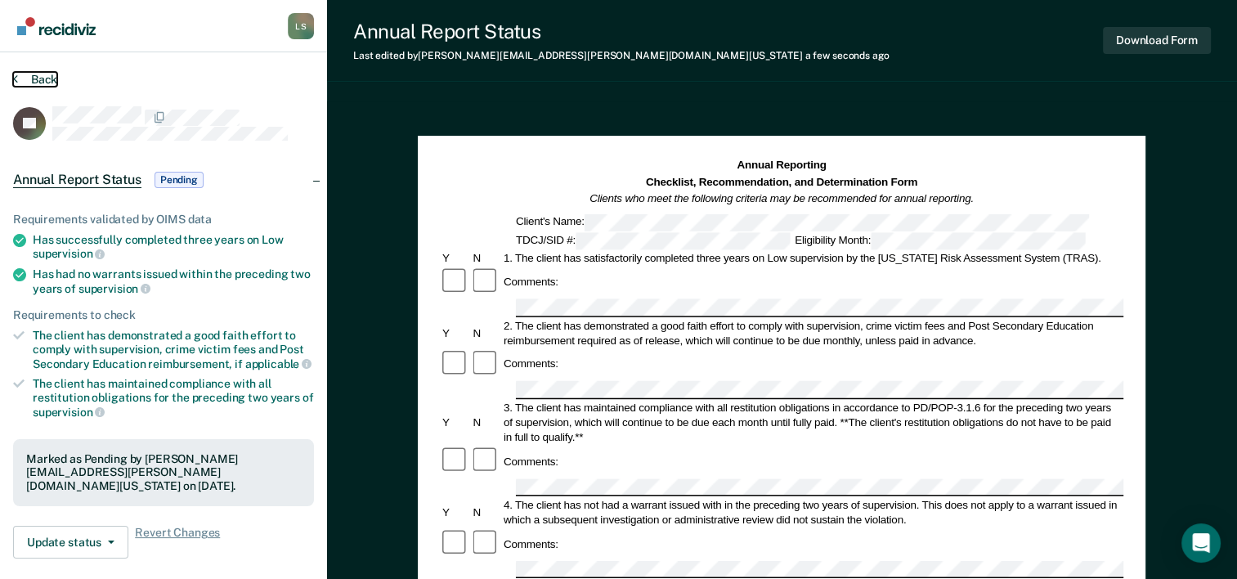
click at [27, 83] on button "Back" at bounding box center [35, 79] width 44 height 15
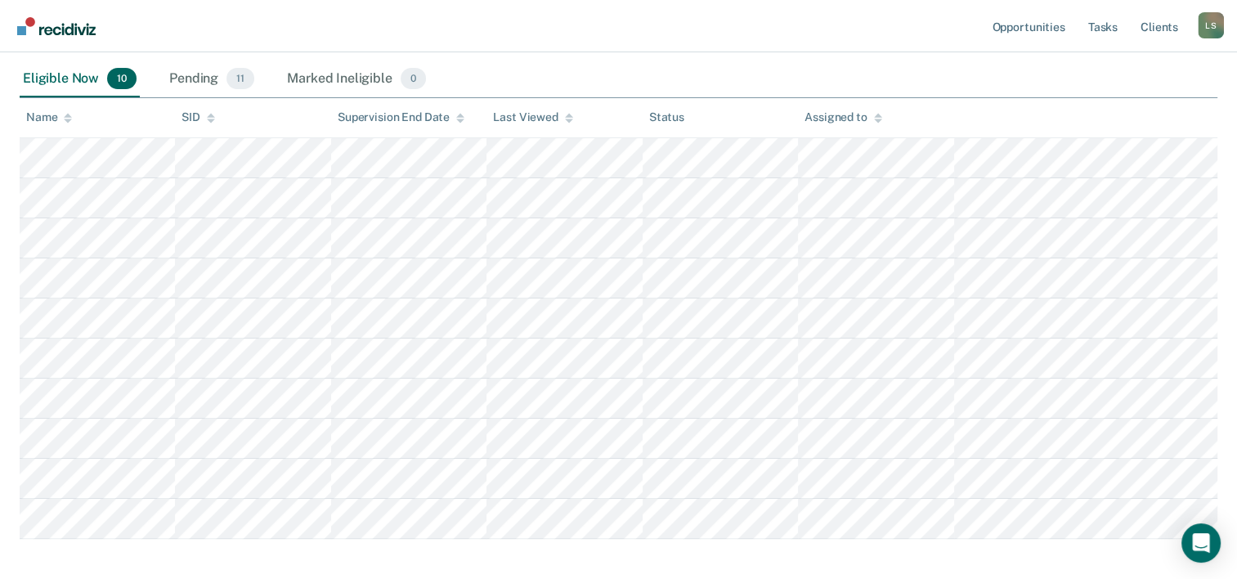
scroll to position [186, 0]
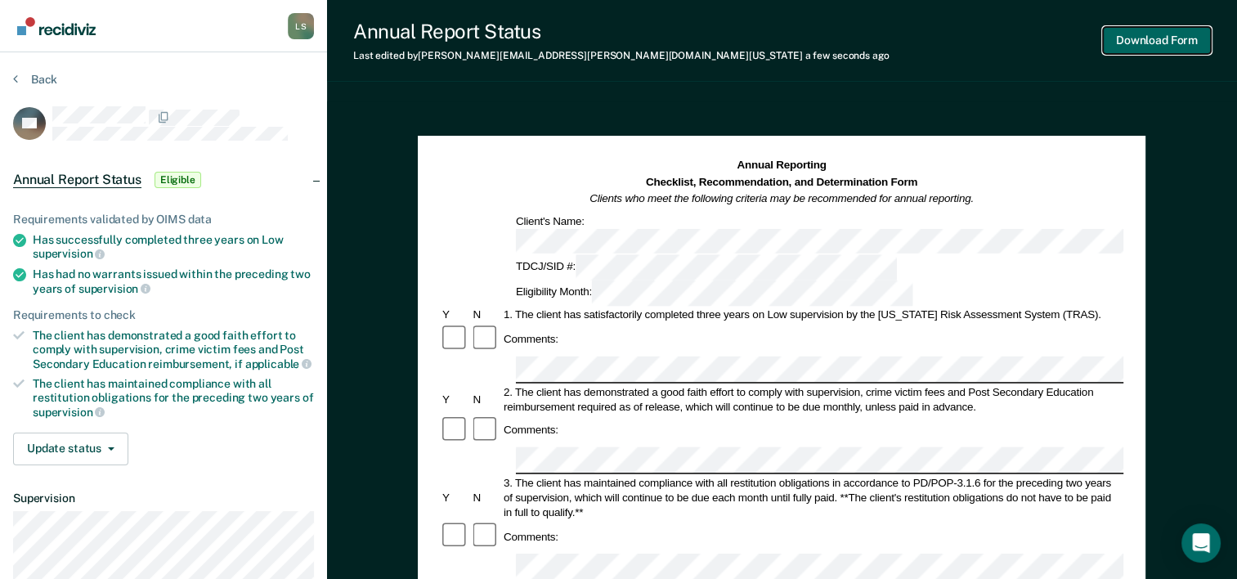
click at [1179, 37] on button "Download Form" at bounding box center [1157, 40] width 108 height 27
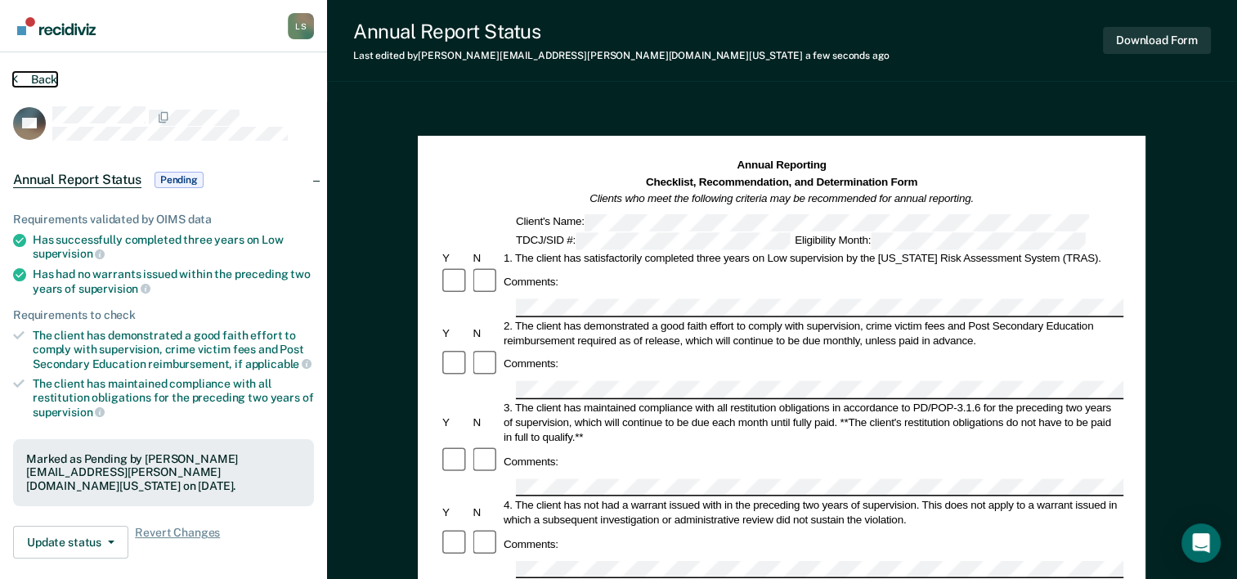
click at [43, 81] on button "Back" at bounding box center [35, 79] width 44 height 15
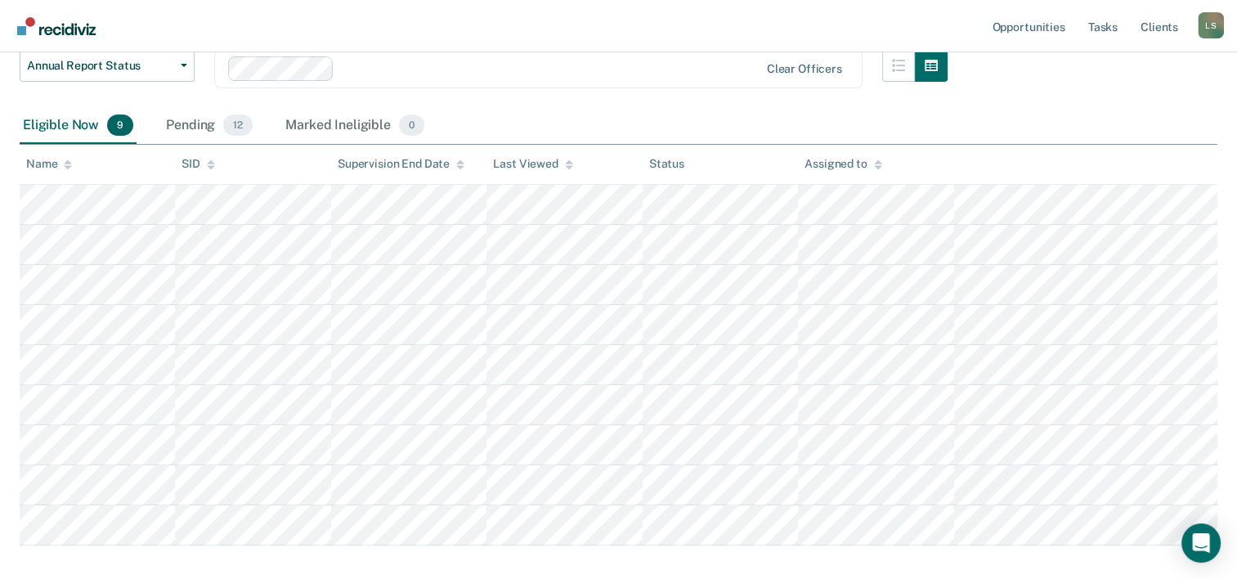
scroll to position [229, 0]
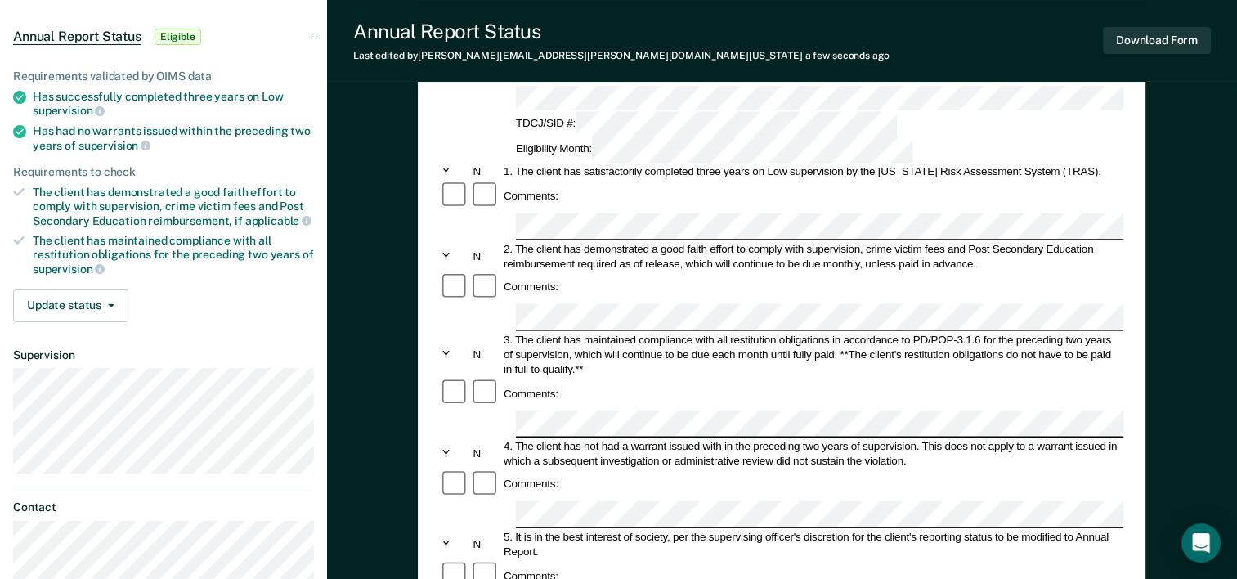
scroll to position [60, 0]
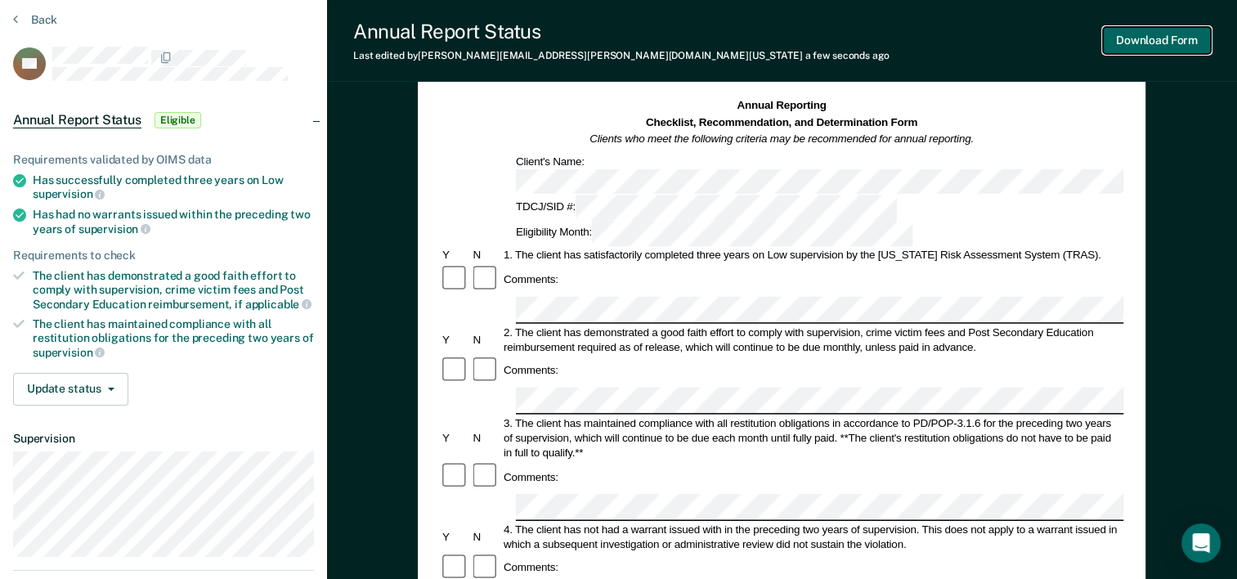
click at [1125, 39] on button "Download Form" at bounding box center [1157, 40] width 108 height 27
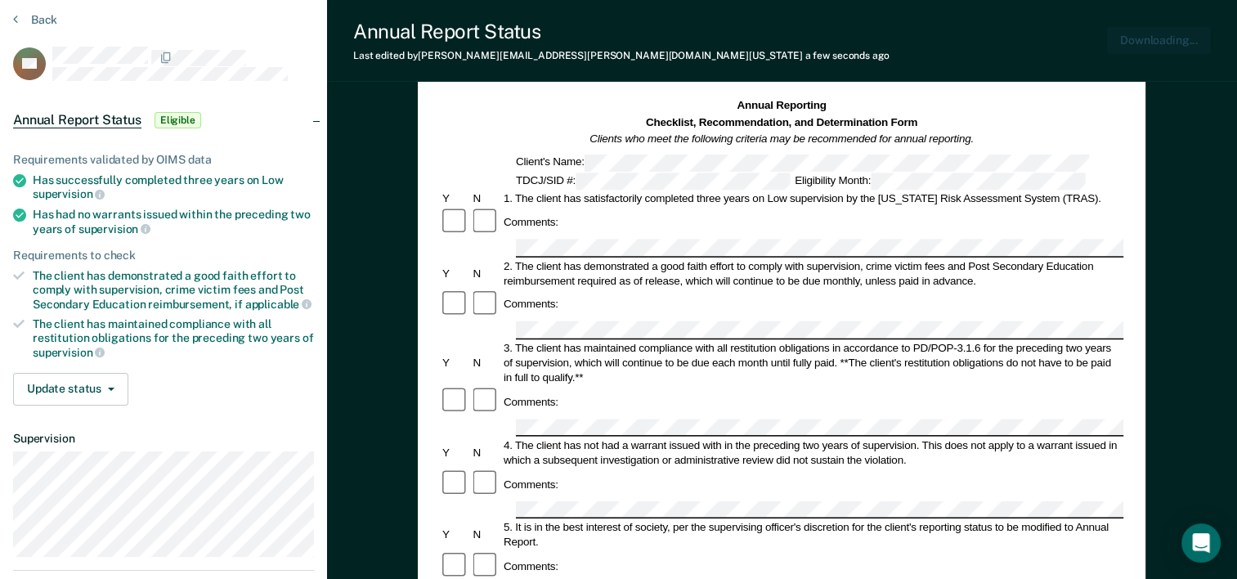
scroll to position [0, 0]
